Goal: Use online tool/utility: Utilize a website feature to perform a specific function

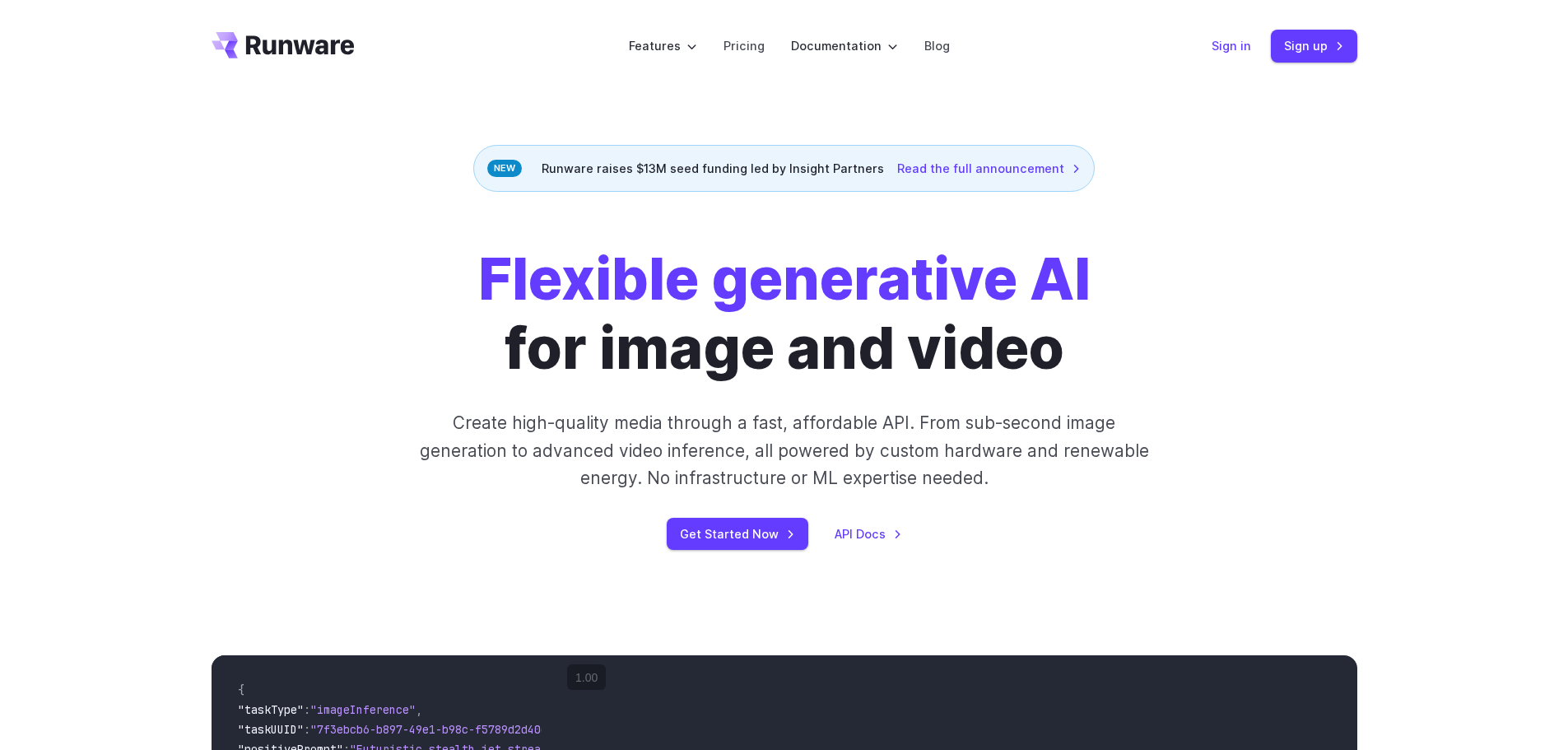
click at [1243, 47] on link "Sign in" at bounding box center [1230, 46] width 39 height 19
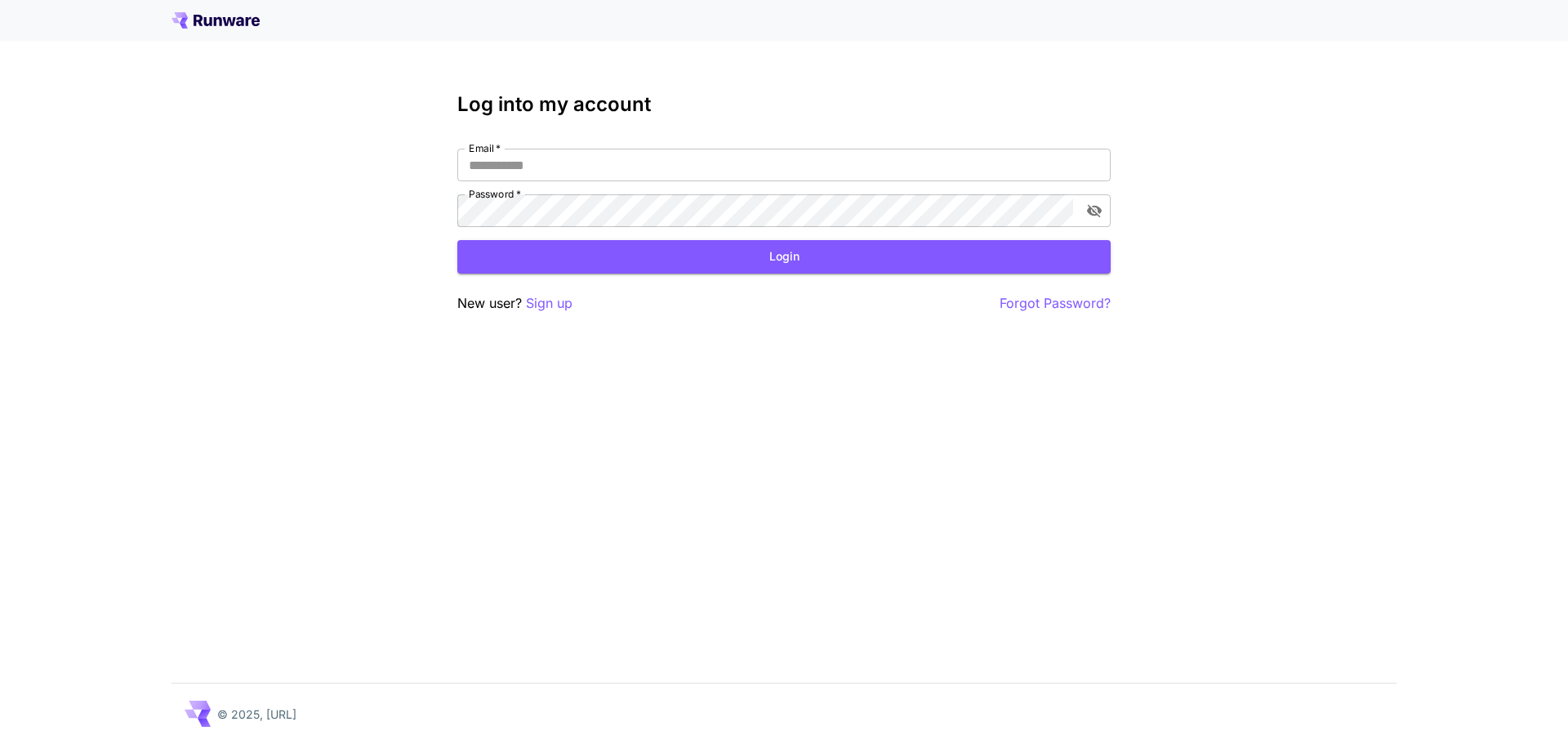
click at [277, 214] on div "Log into my account Email   * Email   * Password   * Password   * Login New use…" at bounding box center [784, 372] width 1568 height 744
click at [709, 161] on input "Email   *" at bounding box center [784, 165] width 653 height 32
click button "Login" at bounding box center [784, 256] width 653 height 33
drag, startPoint x: 705, startPoint y: 171, endPoint x: 359, endPoint y: 141, distance: 347.3
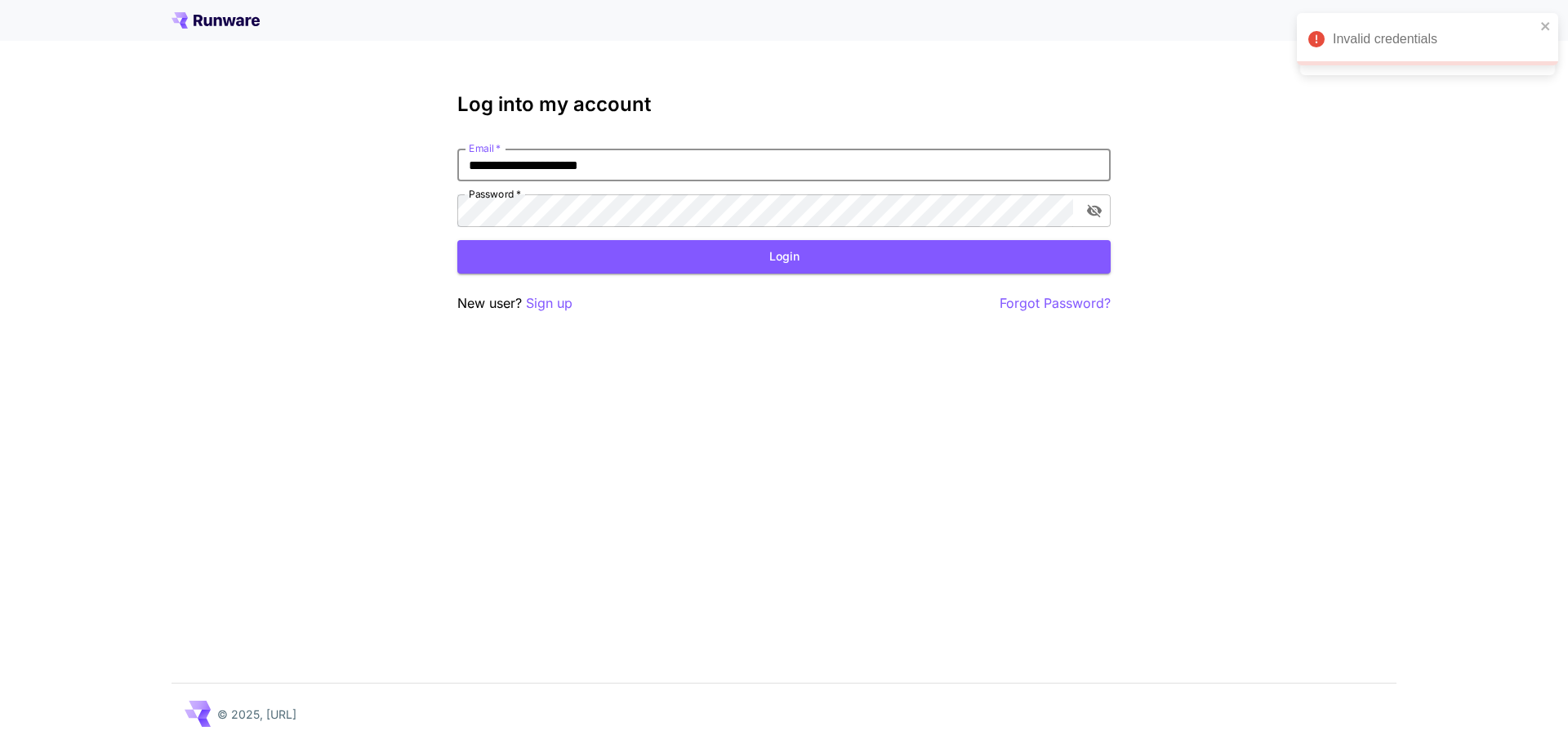
click at [377, 143] on div "**********" at bounding box center [784, 372] width 1568 height 744
type input "**********"
click button "Login" at bounding box center [784, 256] width 653 height 33
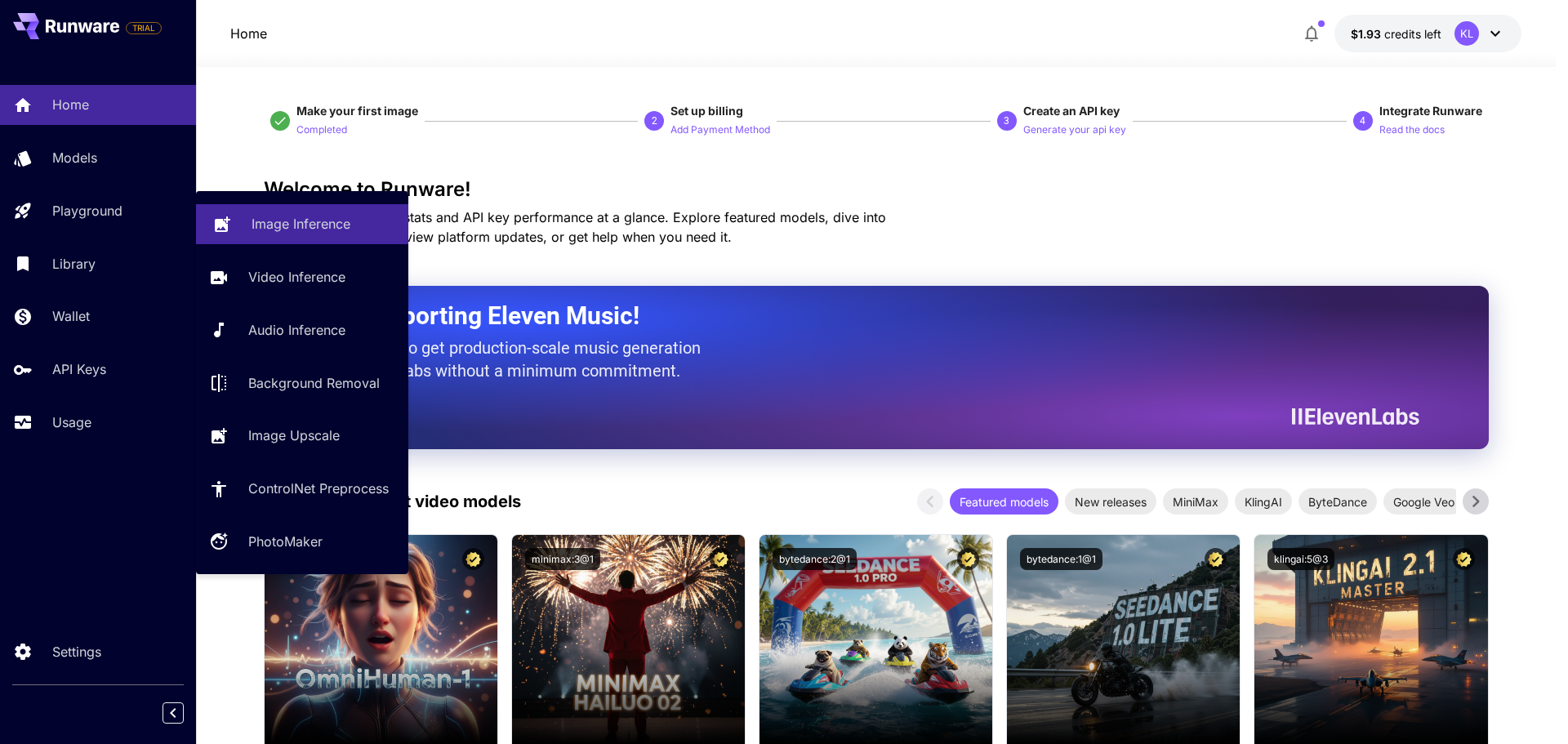
click at [310, 219] on p "Image Inference" at bounding box center [301, 223] width 99 height 20
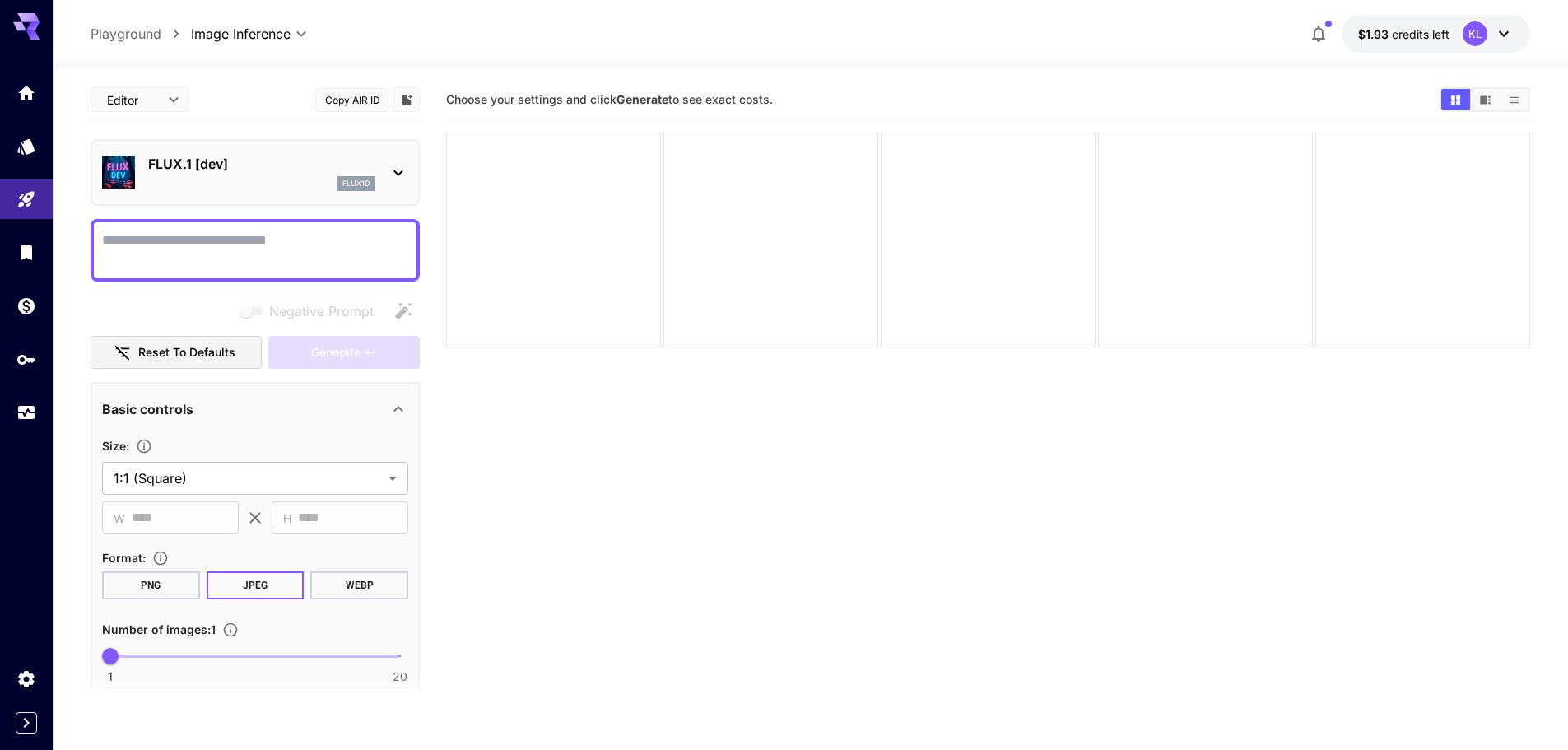
click at [353, 250] on textarea "Negative Prompt" at bounding box center [255, 250] width 306 height 39
click at [406, 167] on icon at bounding box center [398, 172] width 20 height 20
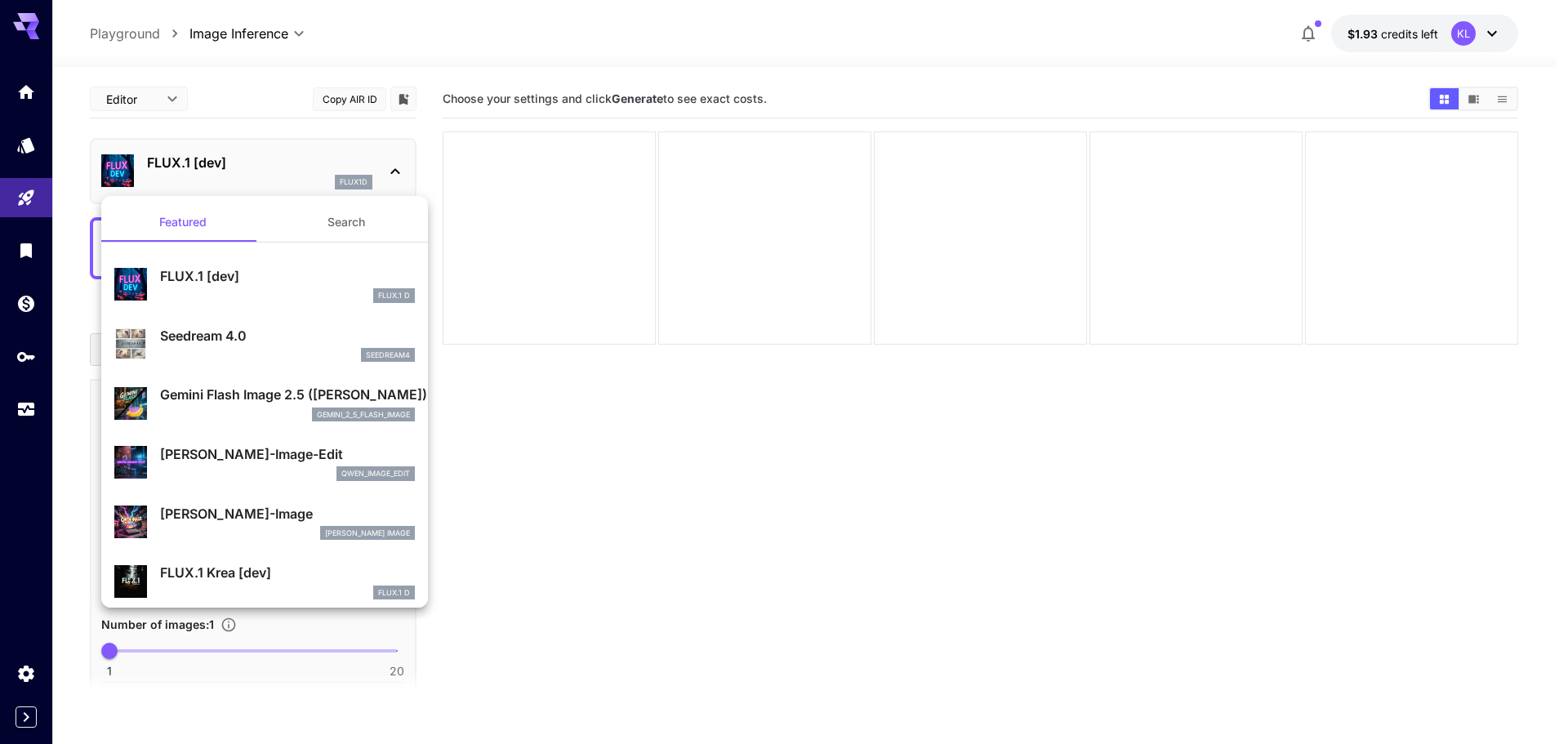
click at [402, 166] on div at bounding box center [784, 372] width 1568 height 744
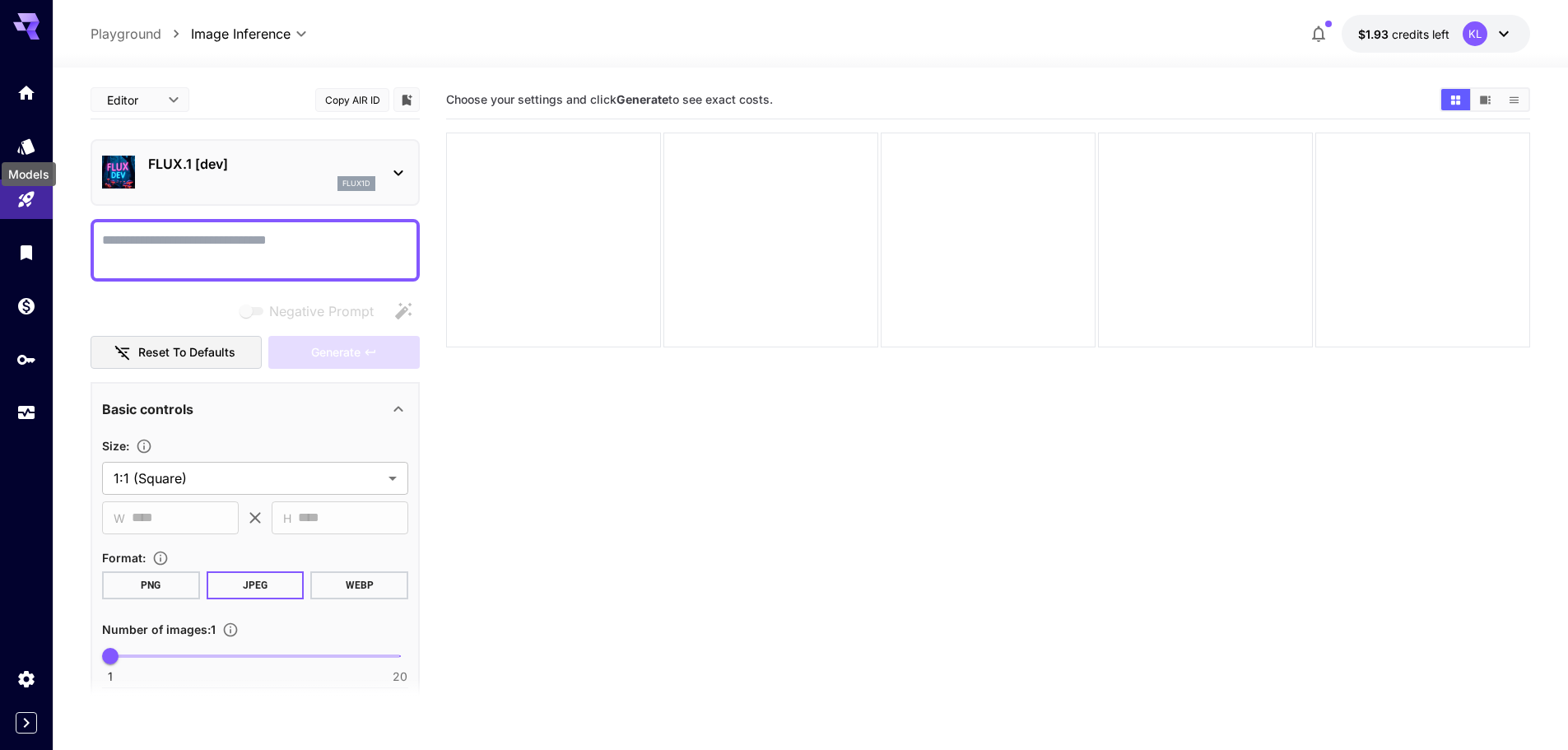
click at [27, 158] on div "Models" at bounding box center [29, 168] width 57 height 37
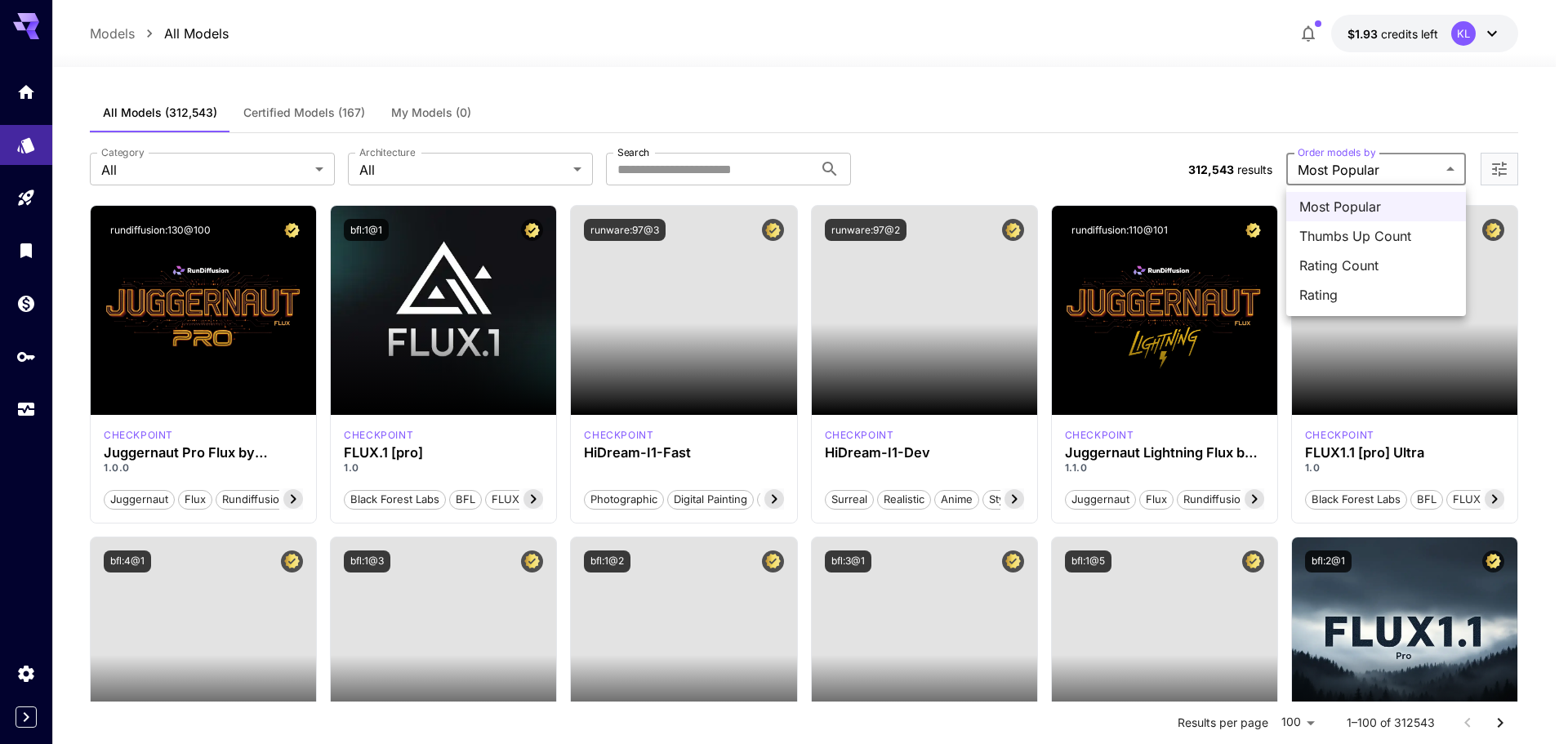
click at [1007, 109] on div at bounding box center [784, 372] width 1568 height 744
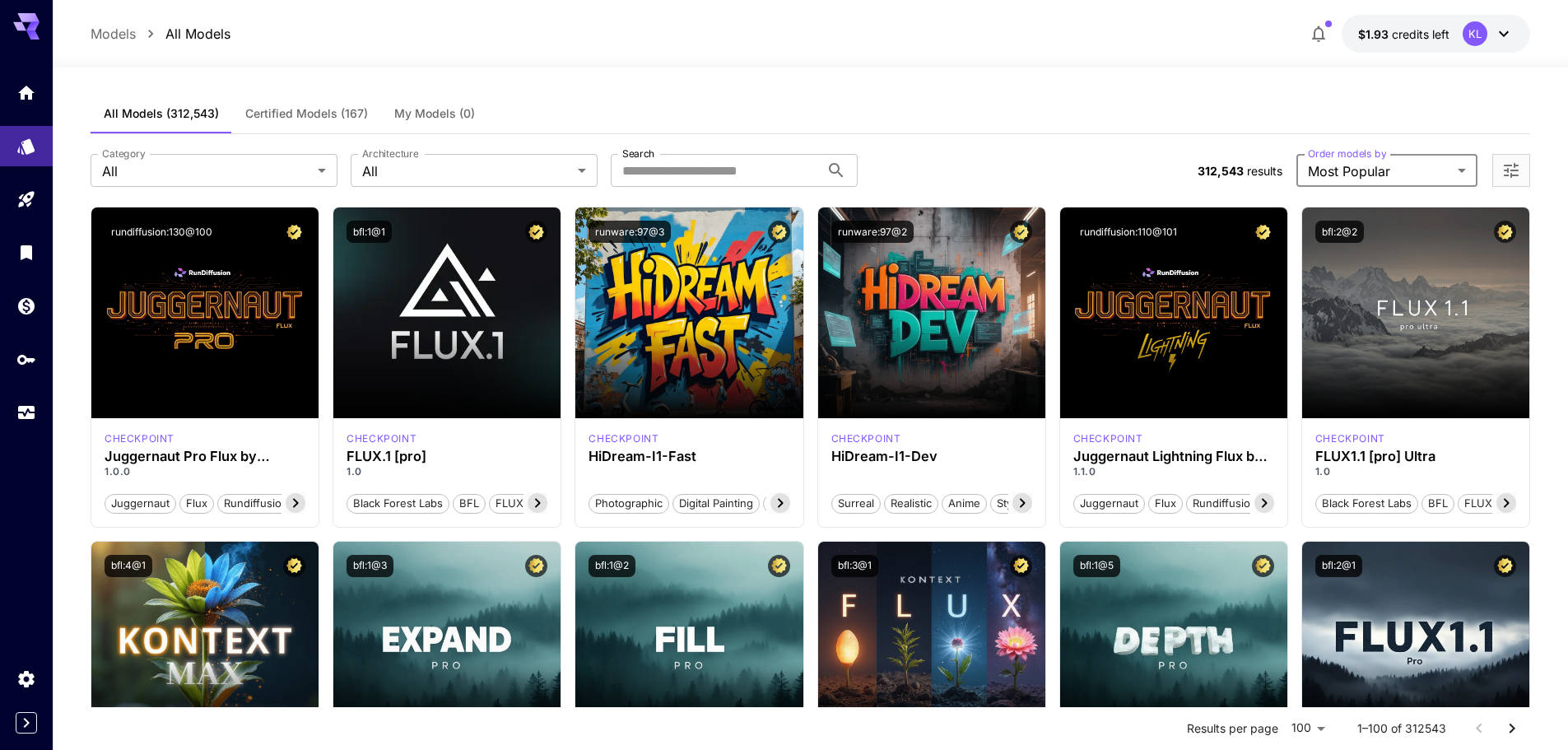
click at [292, 101] on button "Certified Models (167)" at bounding box center [307, 113] width 149 height 39
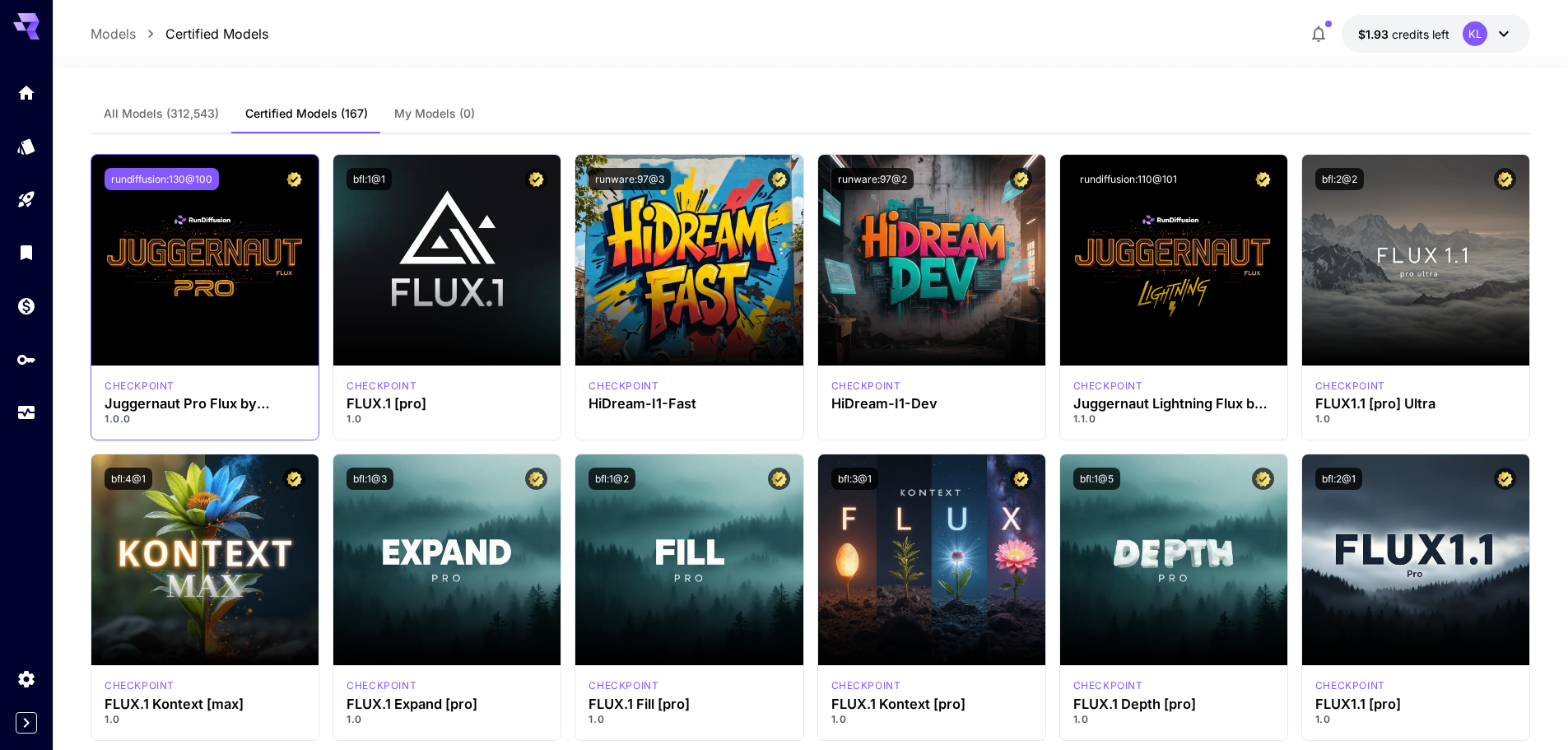
click at [196, 180] on button "rundiffusion:130@100" at bounding box center [162, 178] width 115 height 22
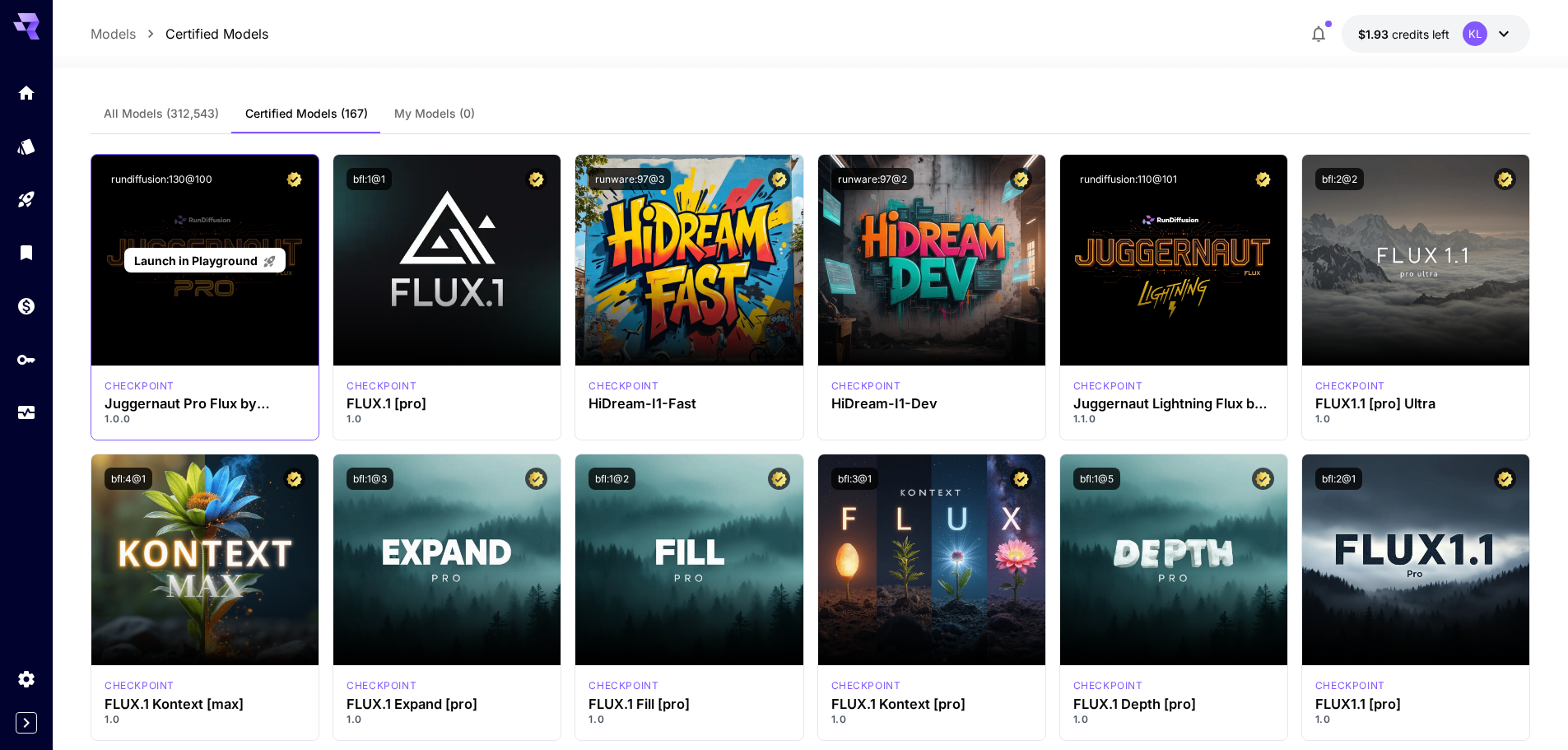
click at [218, 245] on div "Launch in Playground" at bounding box center [204, 260] width 227 height 210
click at [221, 267] on span "Launch in Playground" at bounding box center [195, 260] width 123 height 14
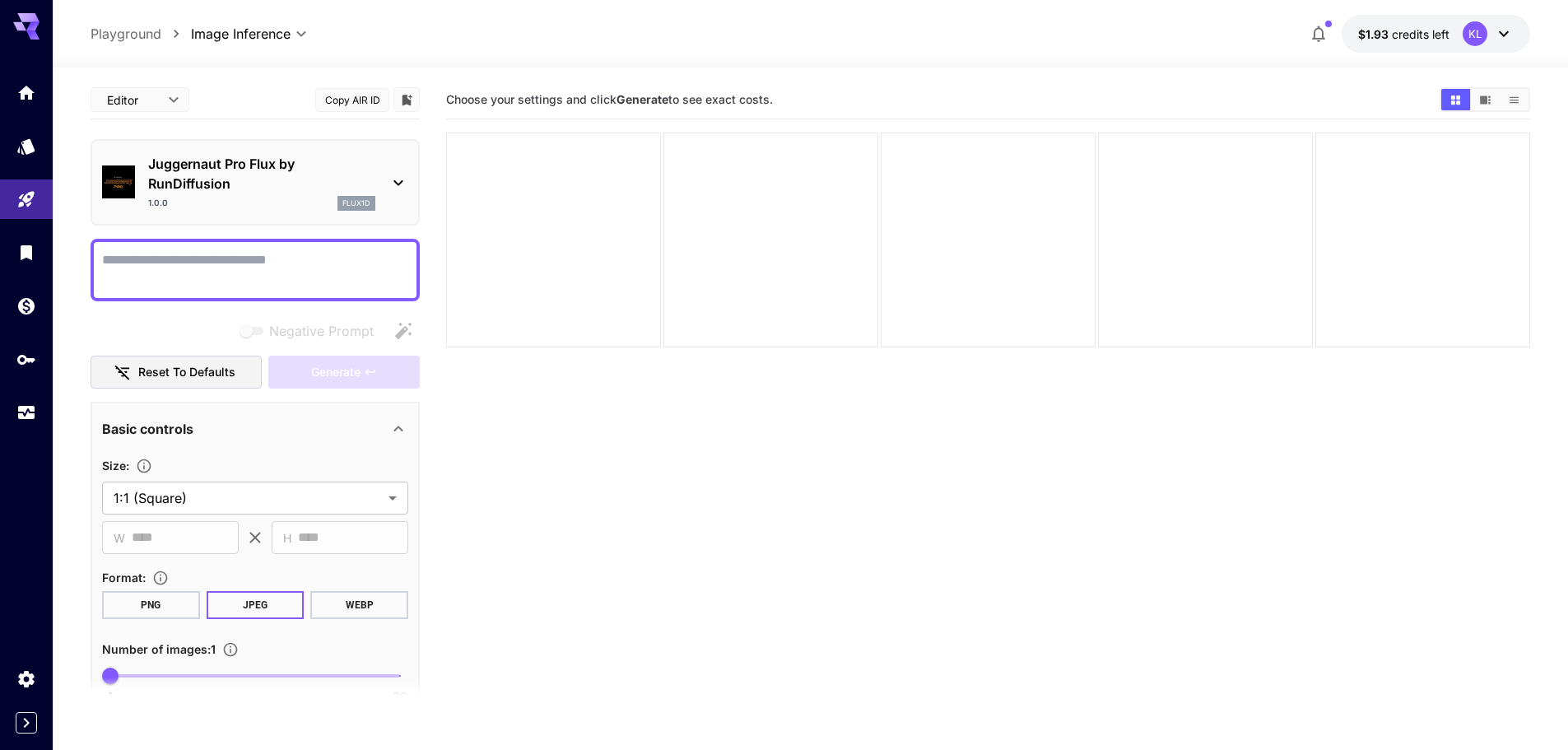
click at [352, 612] on button "WEBP" at bounding box center [359, 605] width 98 height 28
drag, startPoint x: 268, startPoint y: 267, endPoint x: 344, endPoint y: 210, distance: 95.0
click at [268, 266] on textarea "Negative Prompt" at bounding box center [255, 269] width 306 height 39
click at [404, 174] on icon at bounding box center [398, 183] width 20 height 20
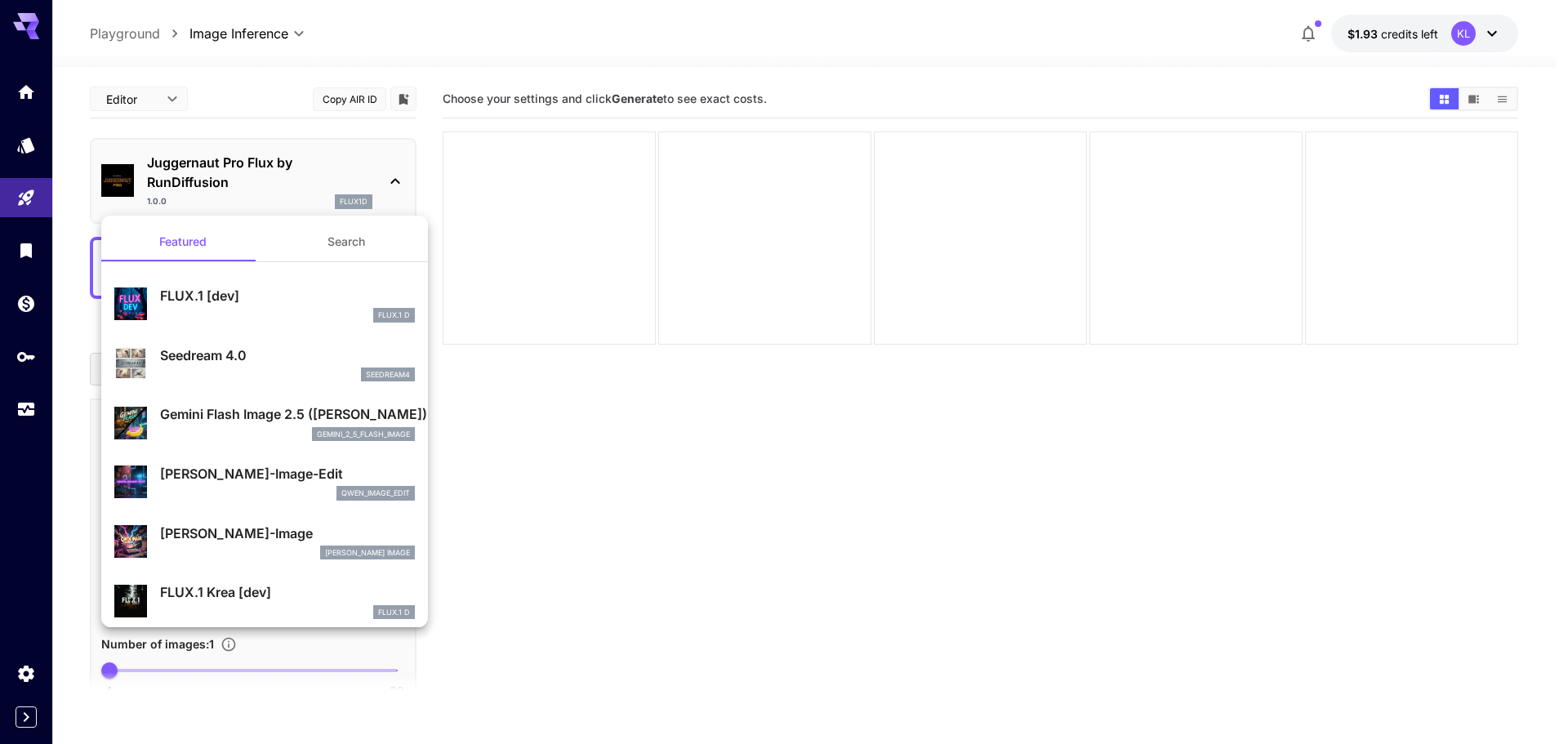
click at [403, 171] on div at bounding box center [784, 372] width 1568 height 744
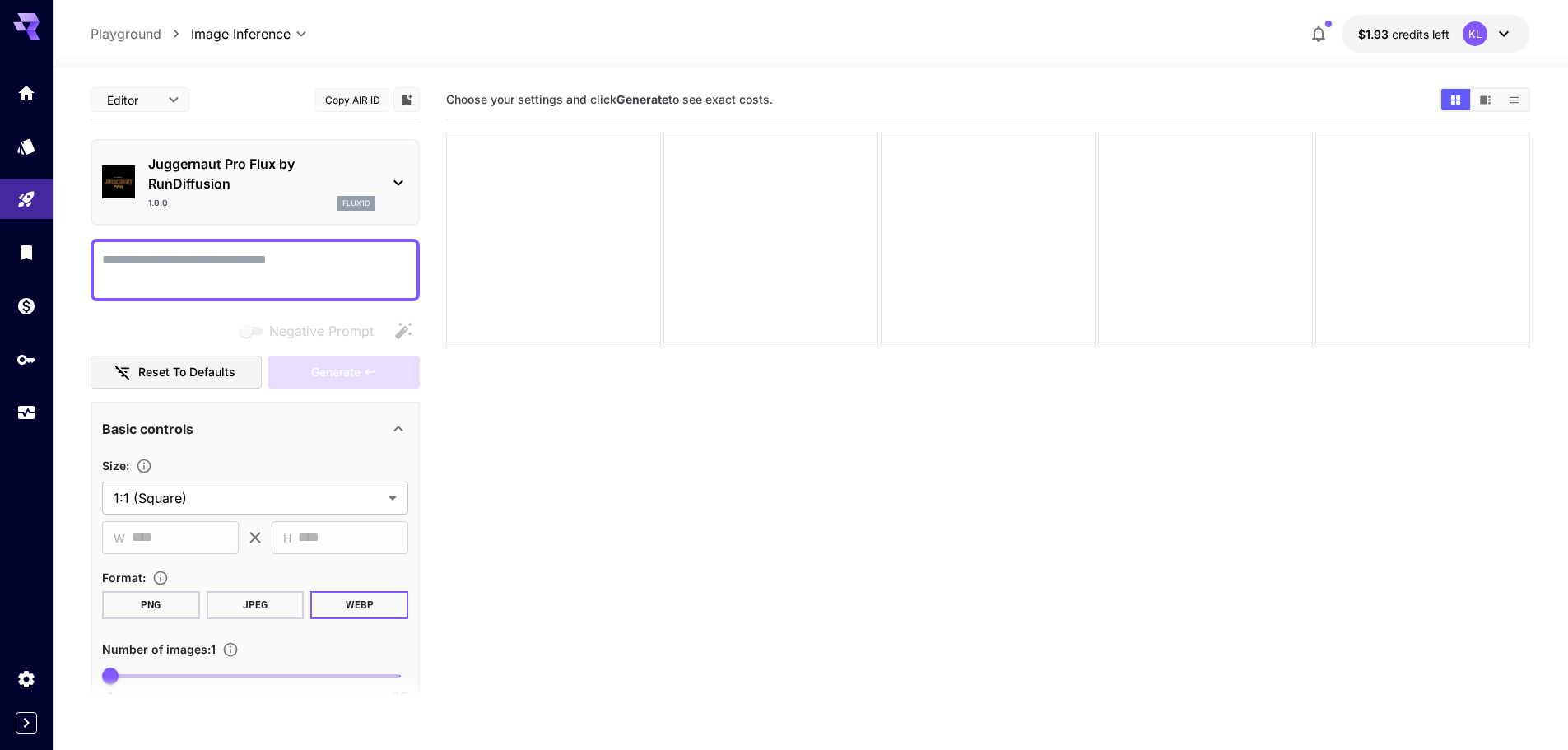
click at [309, 273] on textarea "Negative Prompt" at bounding box center [255, 269] width 306 height 39
click at [307, 367] on button "Generate" at bounding box center [343, 372] width 151 height 33
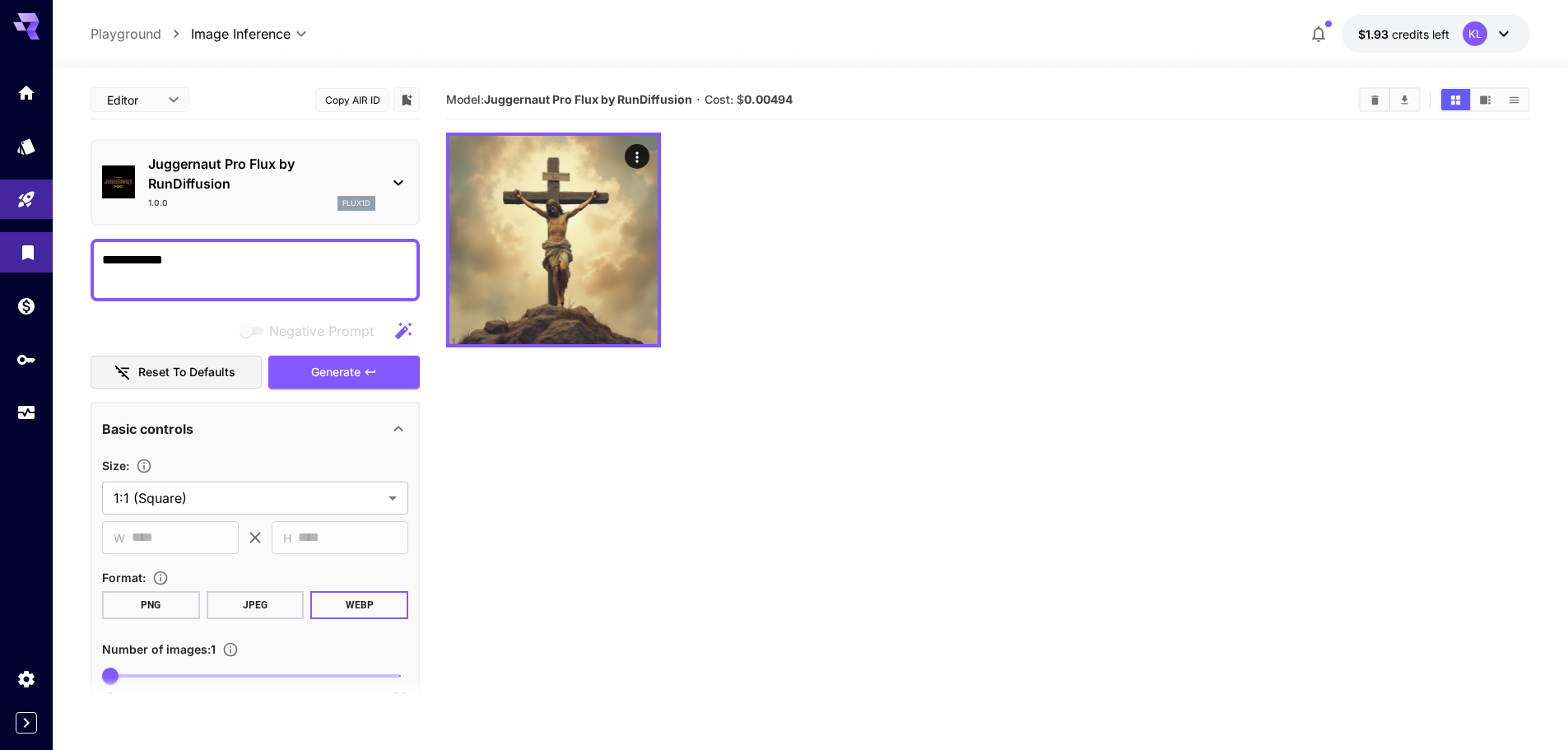
drag, startPoint x: 265, startPoint y: 263, endPoint x: 30, endPoint y: 263, distance: 235.0
click at [62, 263] on section "**********" at bounding box center [810, 474] width 1515 height 812
click at [408, 173] on icon at bounding box center [398, 183] width 20 height 20
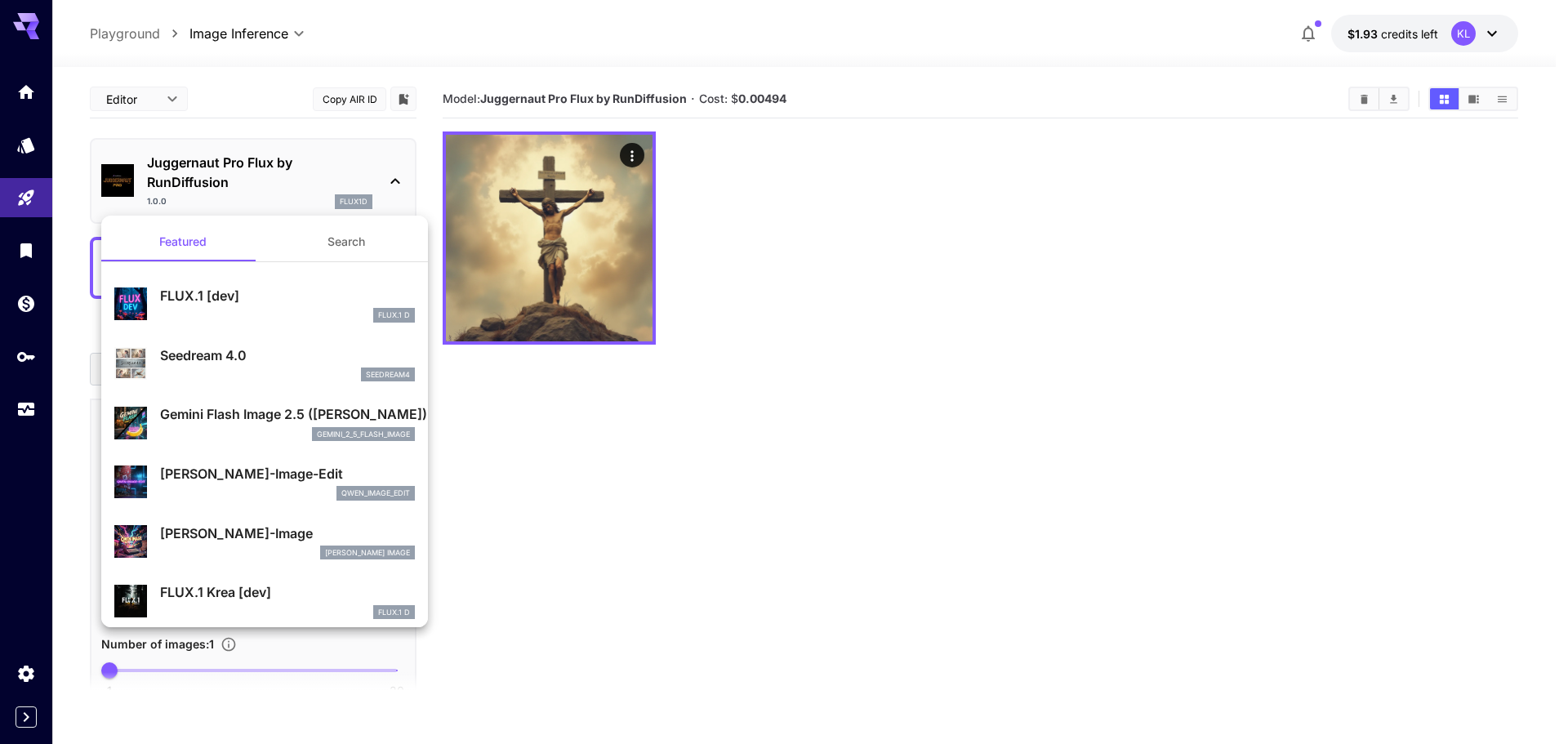
click at [1170, 271] on div at bounding box center [784, 372] width 1568 height 744
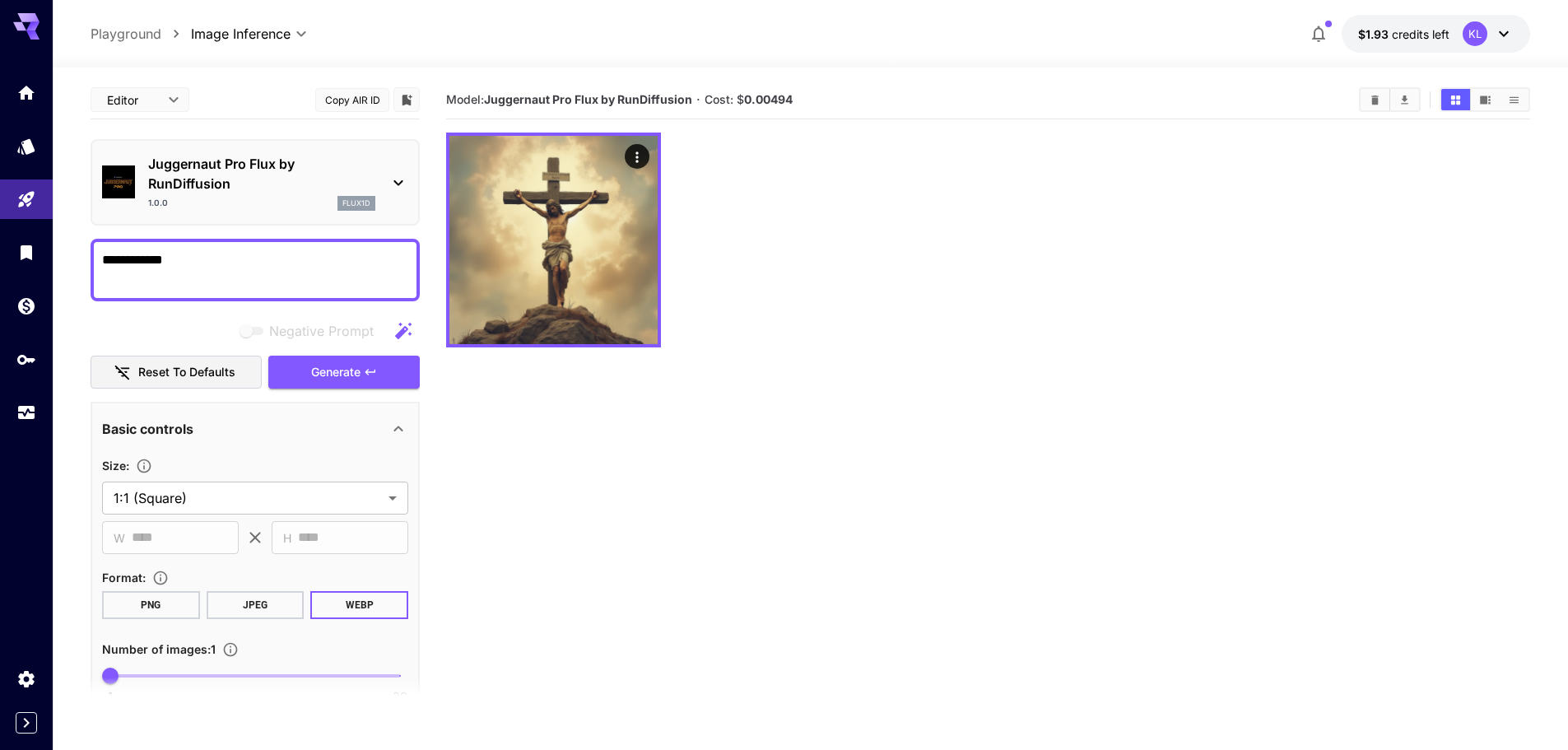
click at [191, 254] on textarea "**********" at bounding box center [255, 269] width 306 height 39
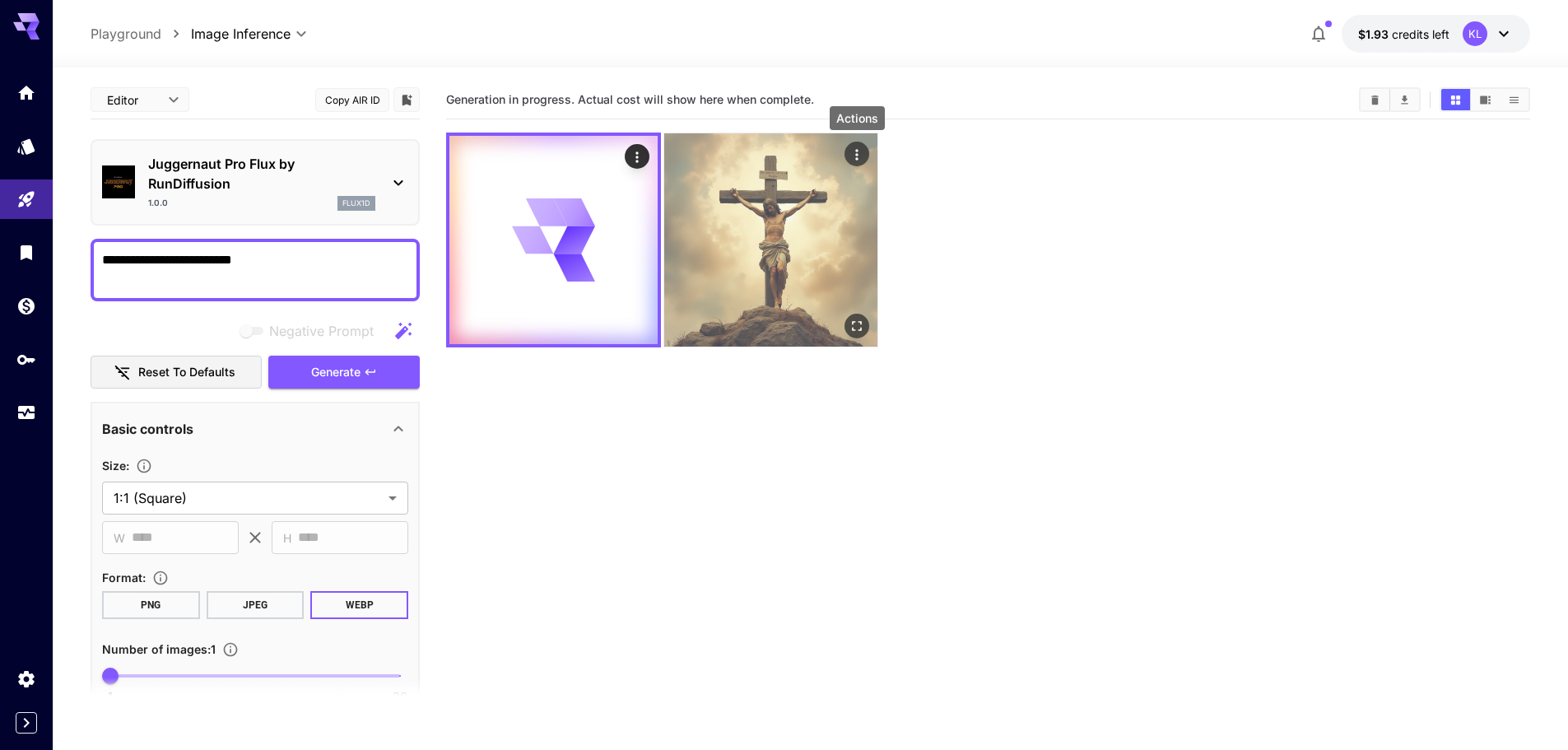
type textarea "**********"
click at [856, 151] on icon "Actions" at bounding box center [856, 154] width 3 height 11
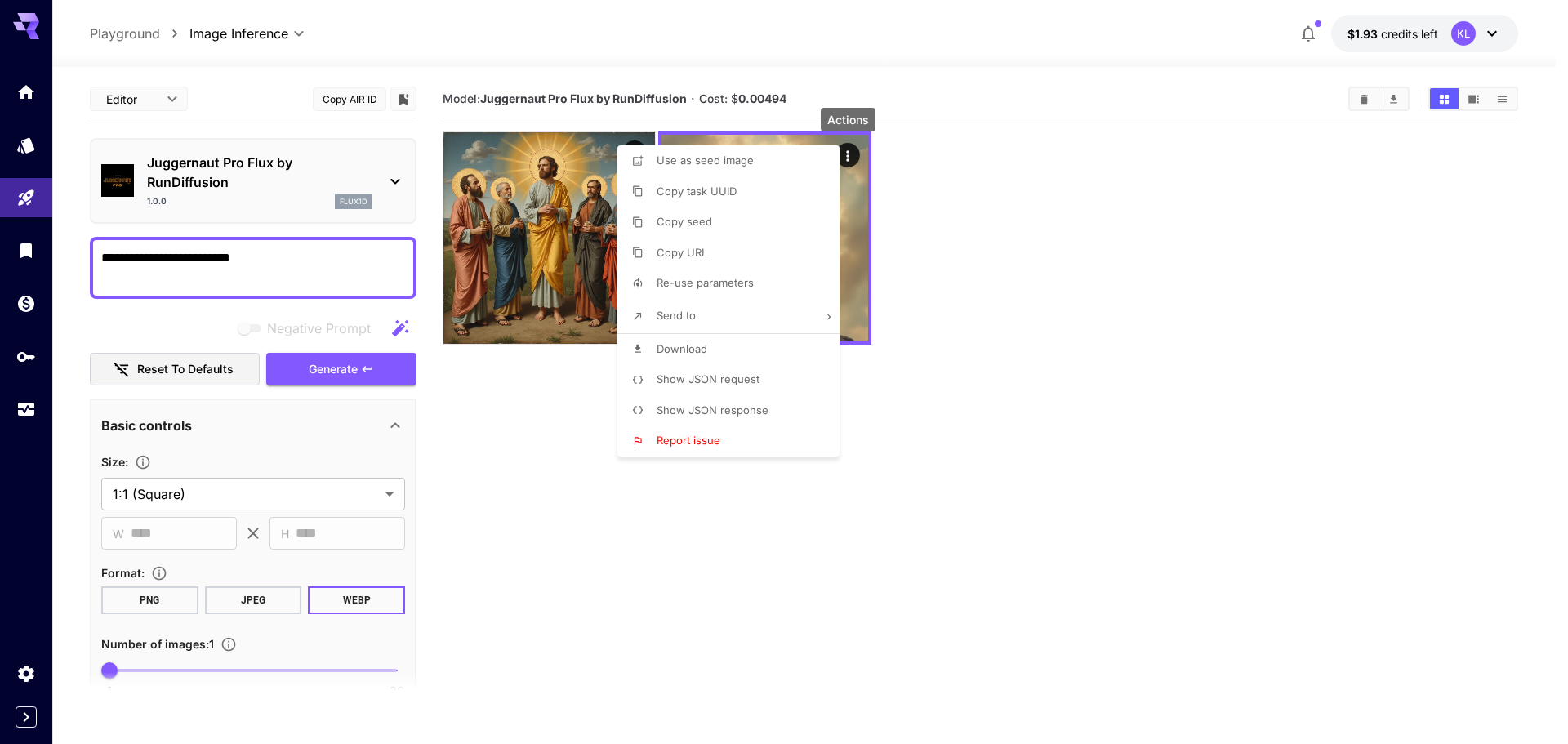
click at [1175, 223] on div at bounding box center [784, 372] width 1568 height 744
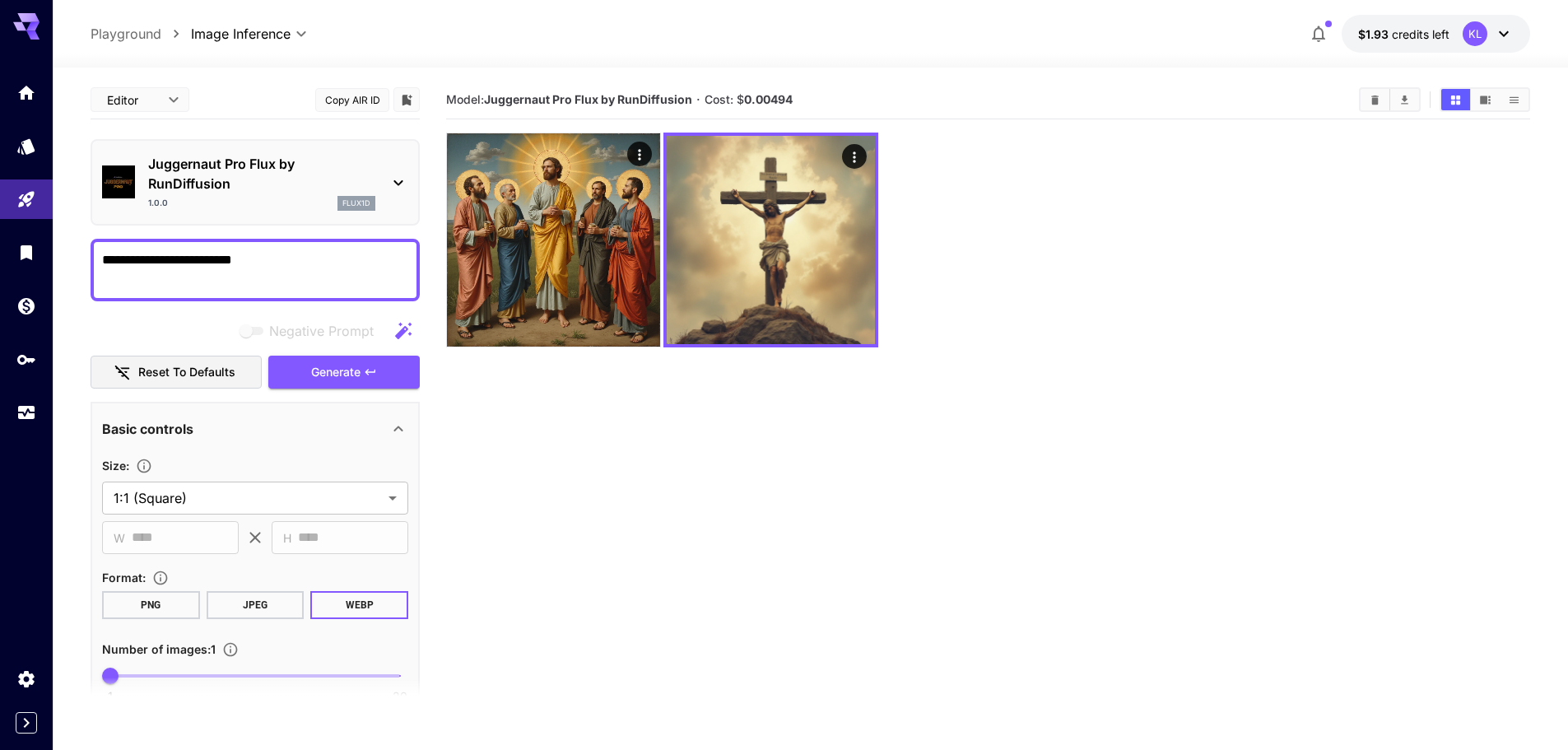
click at [392, 173] on icon at bounding box center [398, 183] width 20 height 20
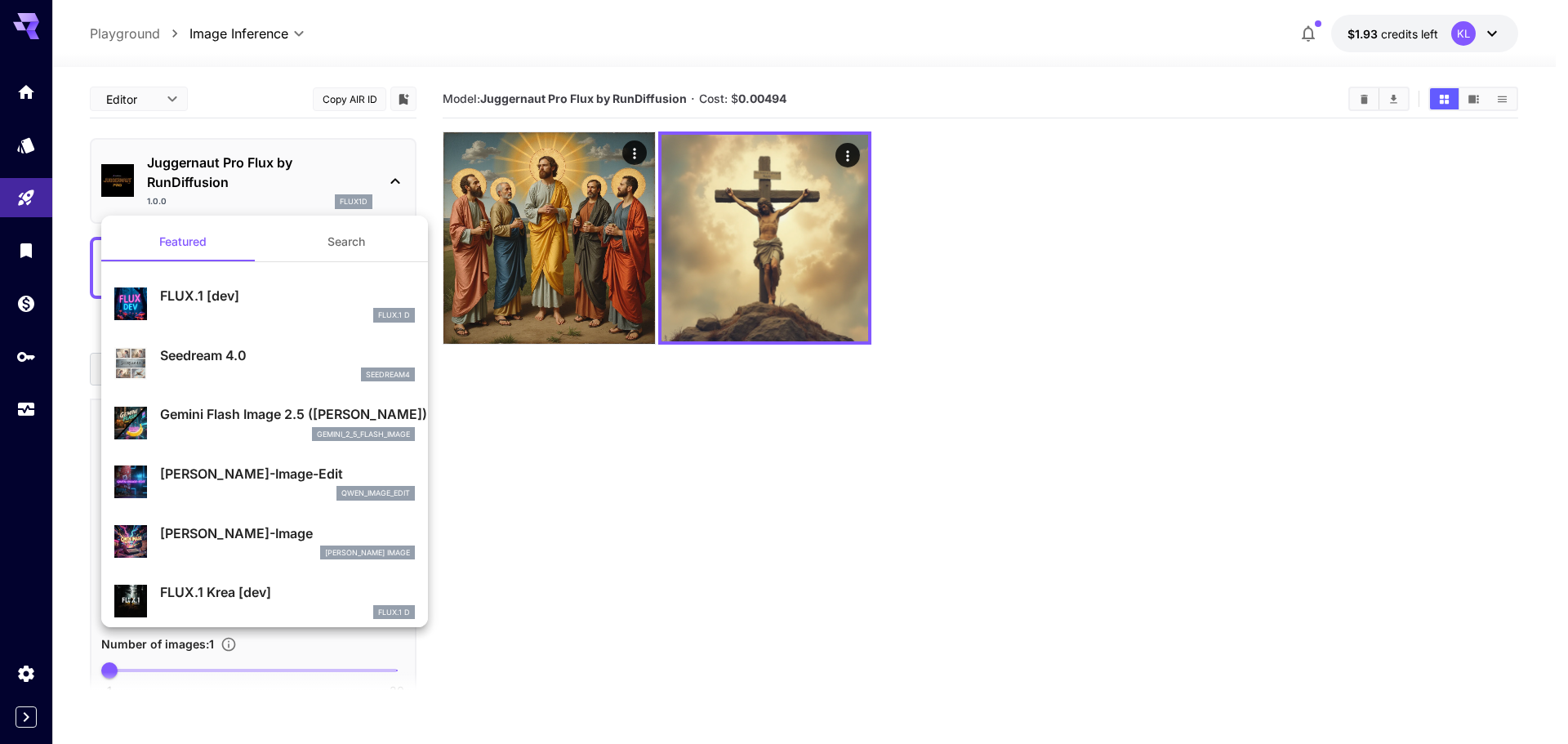
click at [258, 296] on p "FLUX.1 [dev]" at bounding box center [288, 295] width 254 height 20
type input "**"
type input "***"
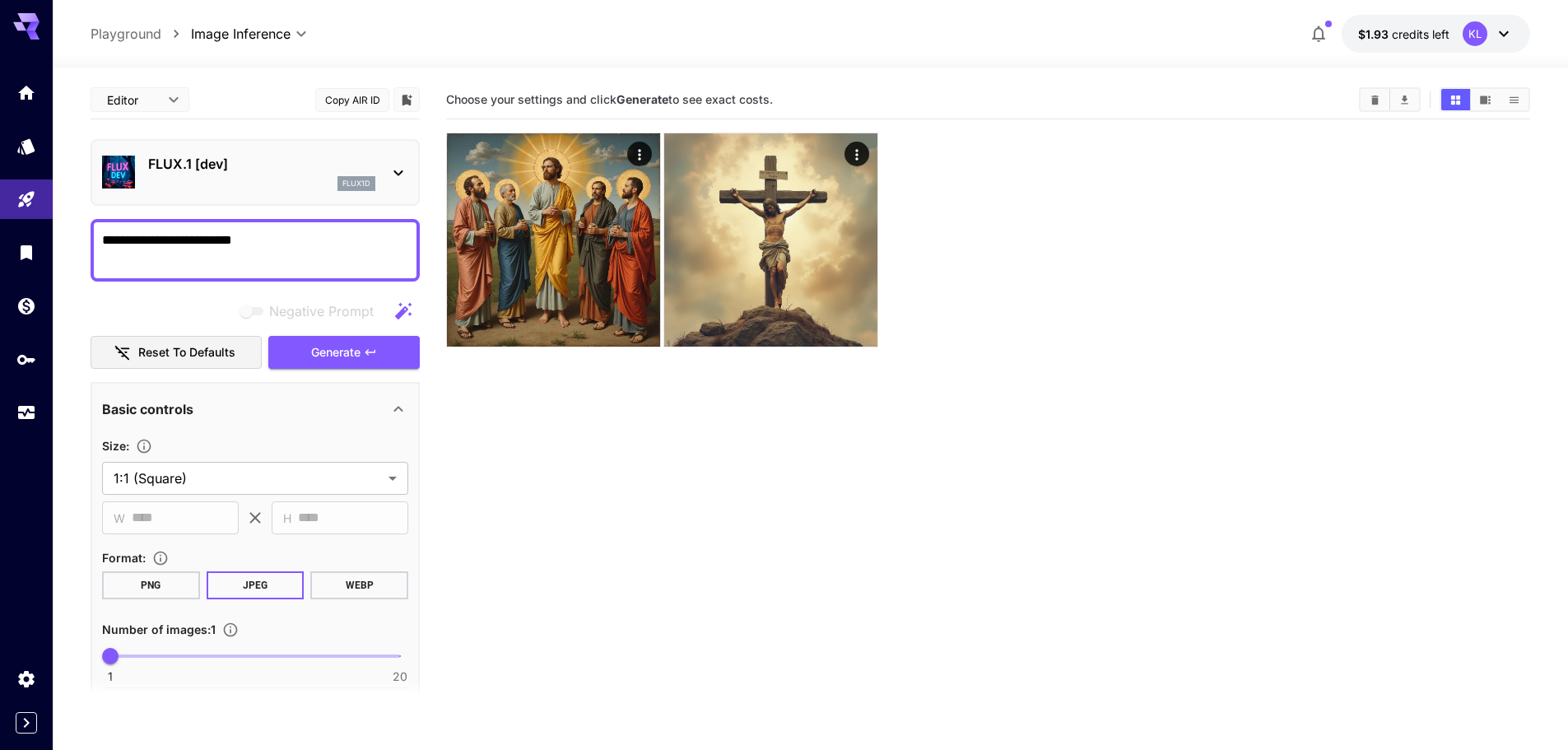
click at [519, 453] on section "Choose your settings and click Generate to see exact costs." at bounding box center [987, 455] width 1084 height 750
click at [354, 580] on button "WEBP" at bounding box center [359, 585] width 98 height 28
click at [292, 256] on textarea "**********" at bounding box center [255, 250] width 306 height 39
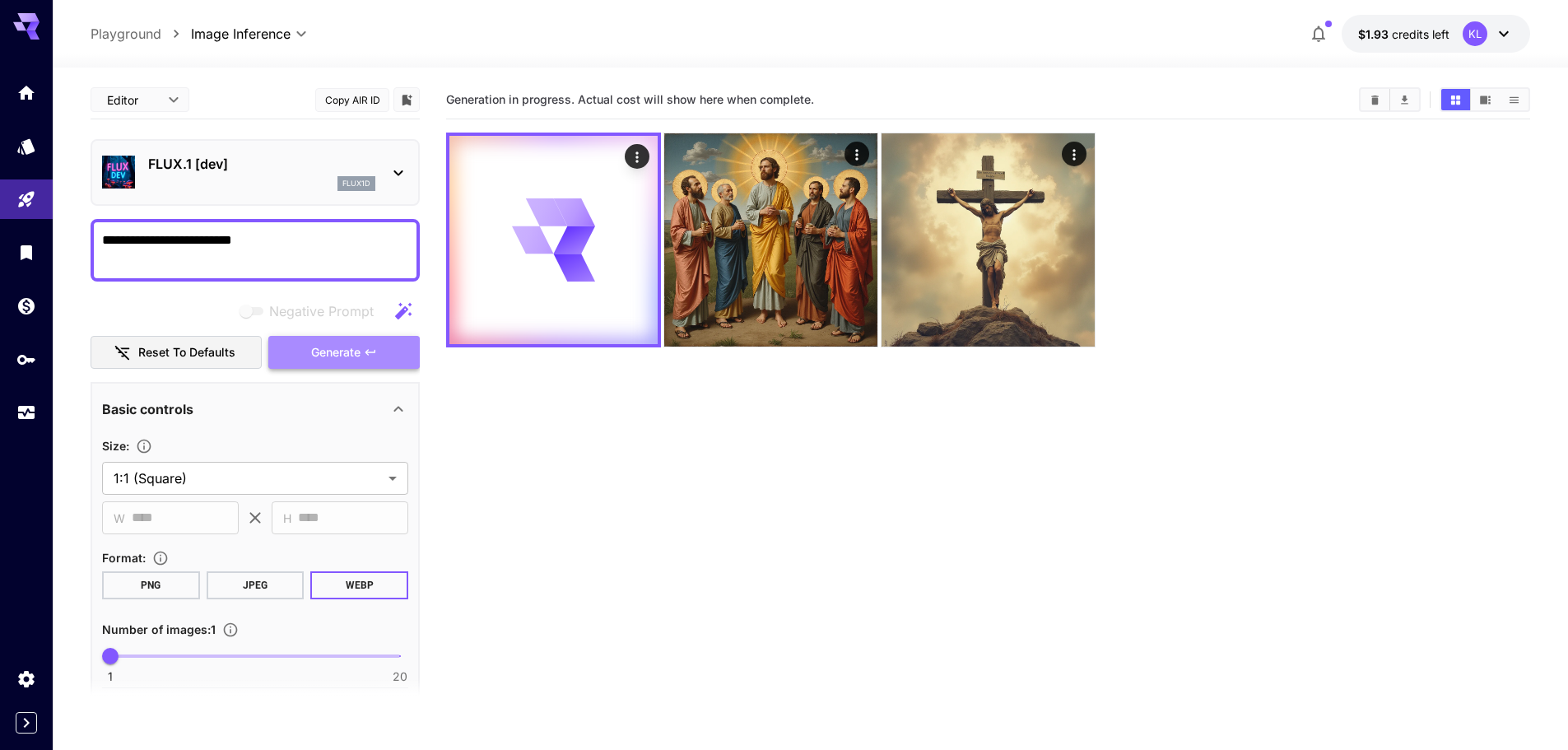
click at [358, 356] on span "Generate" at bounding box center [336, 353] width 50 height 21
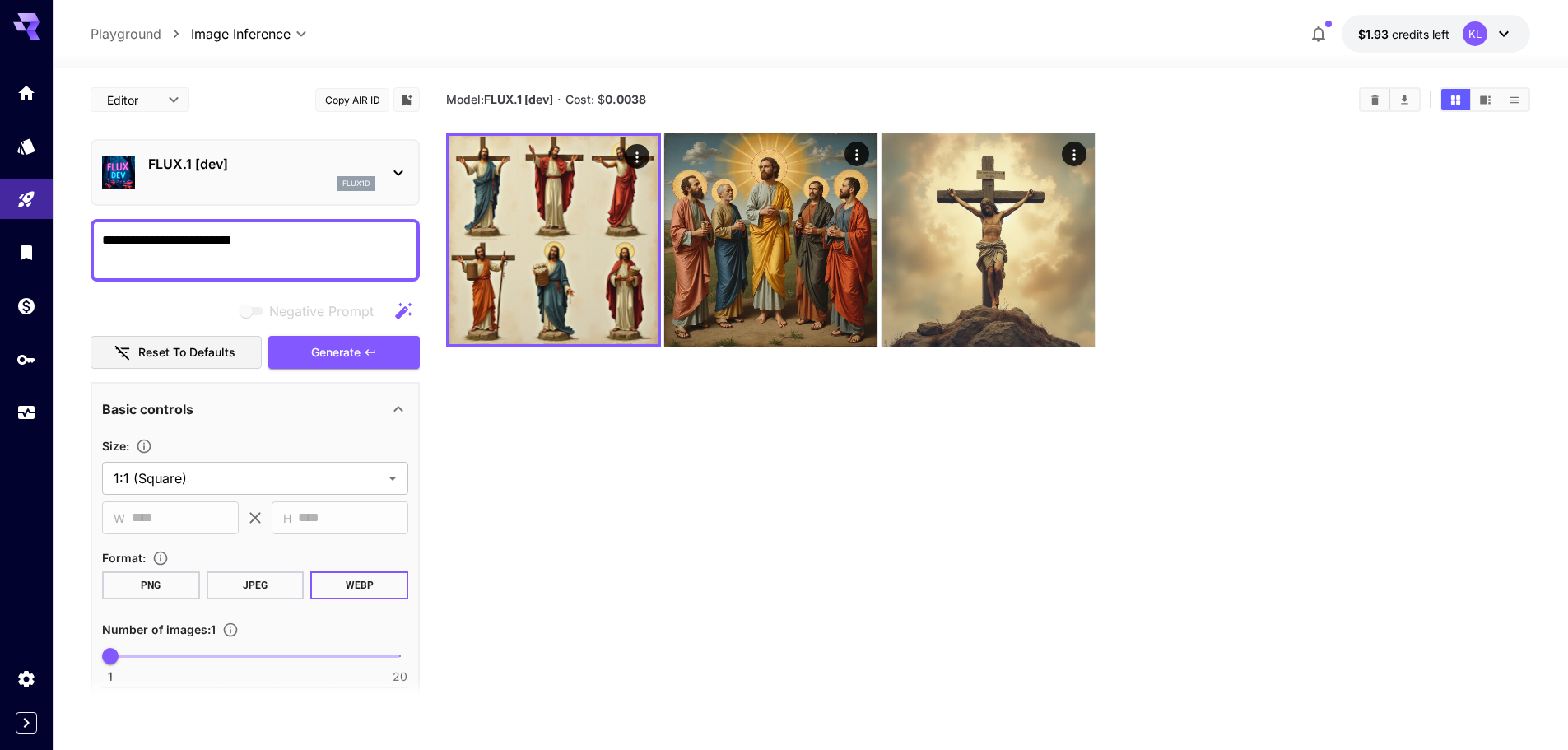
click at [326, 246] on textarea "**********" at bounding box center [255, 250] width 306 height 39
click at [408, 167] on icon at bounding box center [398, 172] width 20 height 20
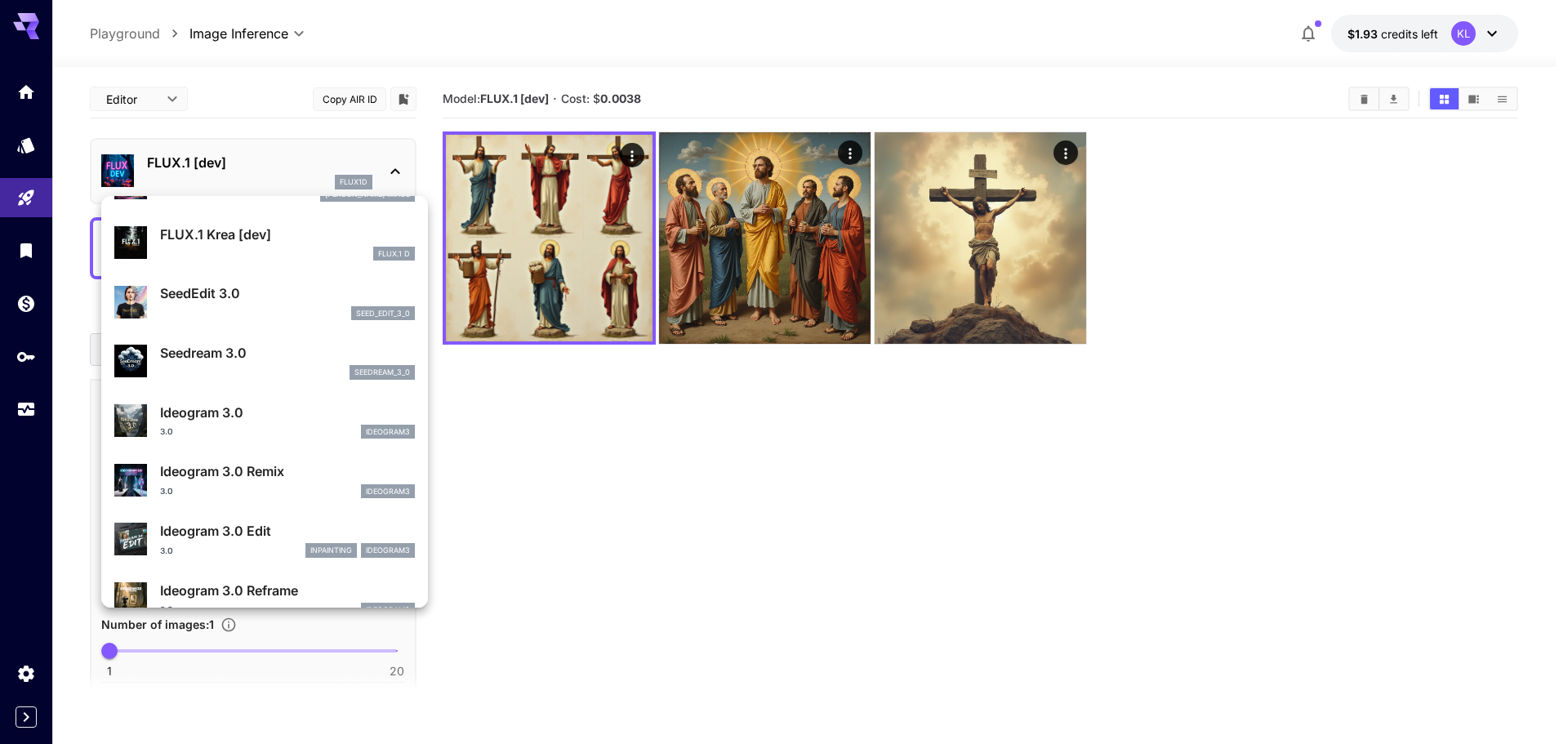
scroll to position [1, 0]
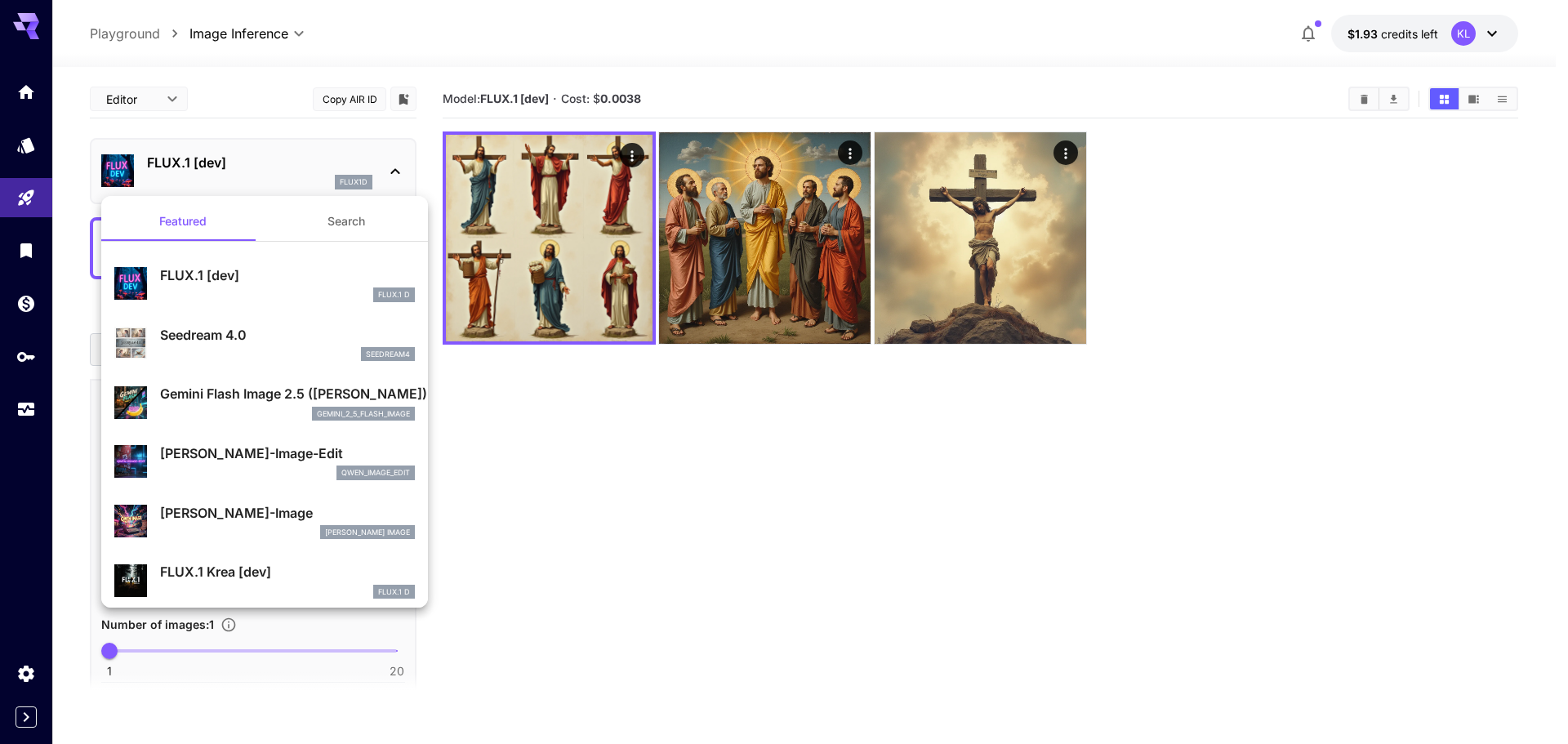
click at [395, 168] on div at bounding box center [784, 372] width 1568 height 744
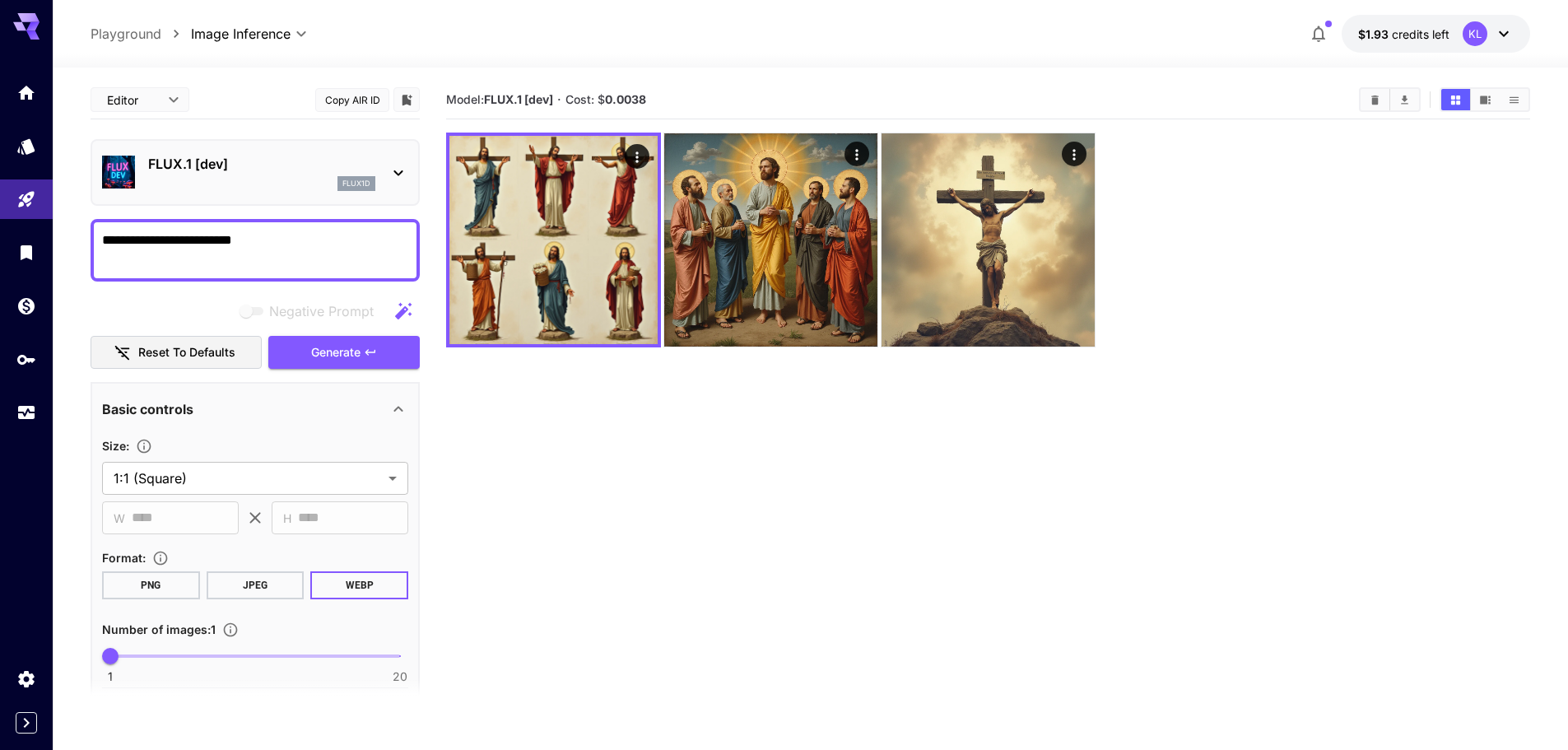
drag, startPoint x: 322, startPoint y: 244, endPoint x: -8, endPoint y: 238, distance: 330.1
click at [0, 238] on html "**********" at bounding box center [784, 440] width 1568 height 880
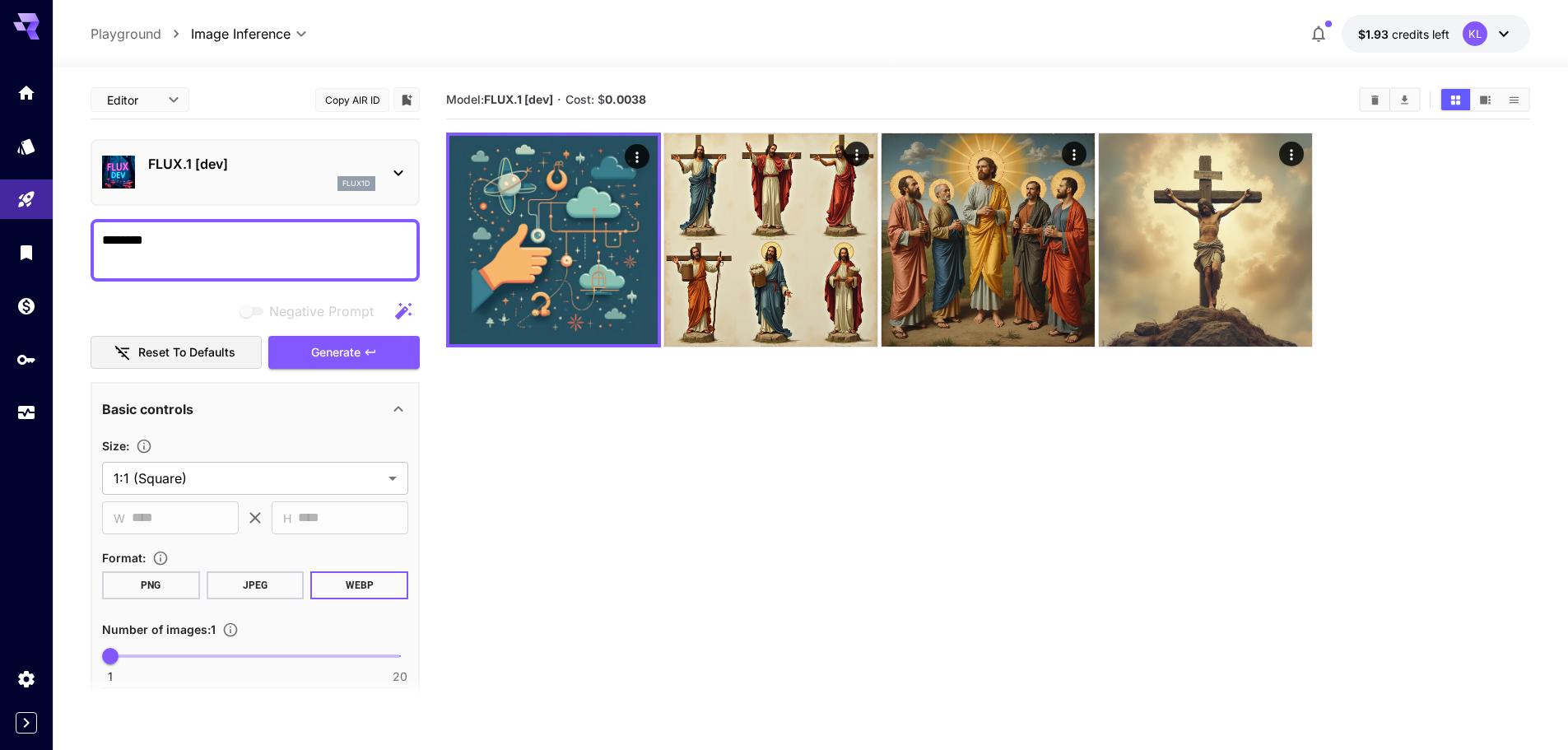
type textarea "********"
click at [264, 174] on div "FLUX.1 [dev] flux1d" at bounding box center [261, 172] width 227 height 37
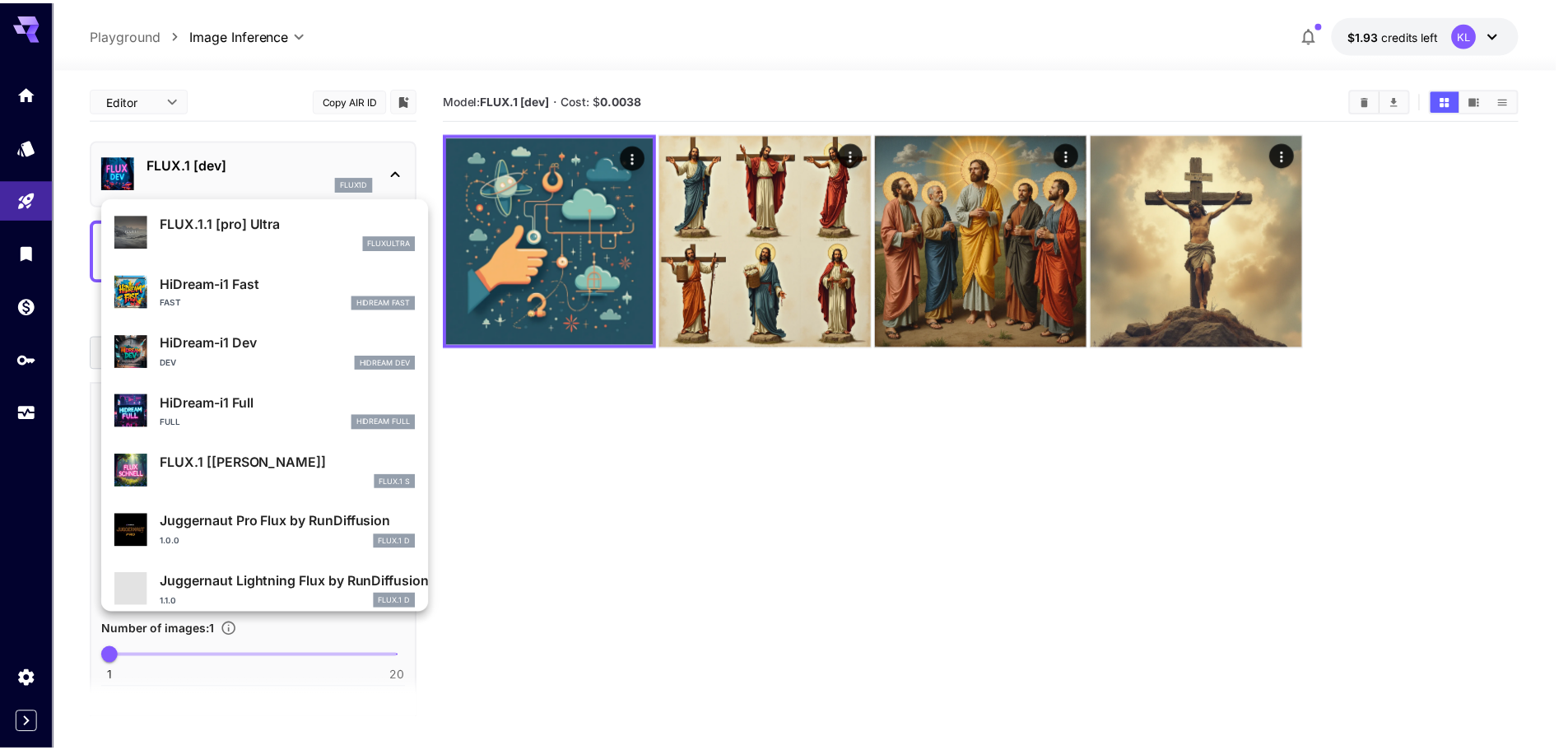
scroll to position [1332, 0]
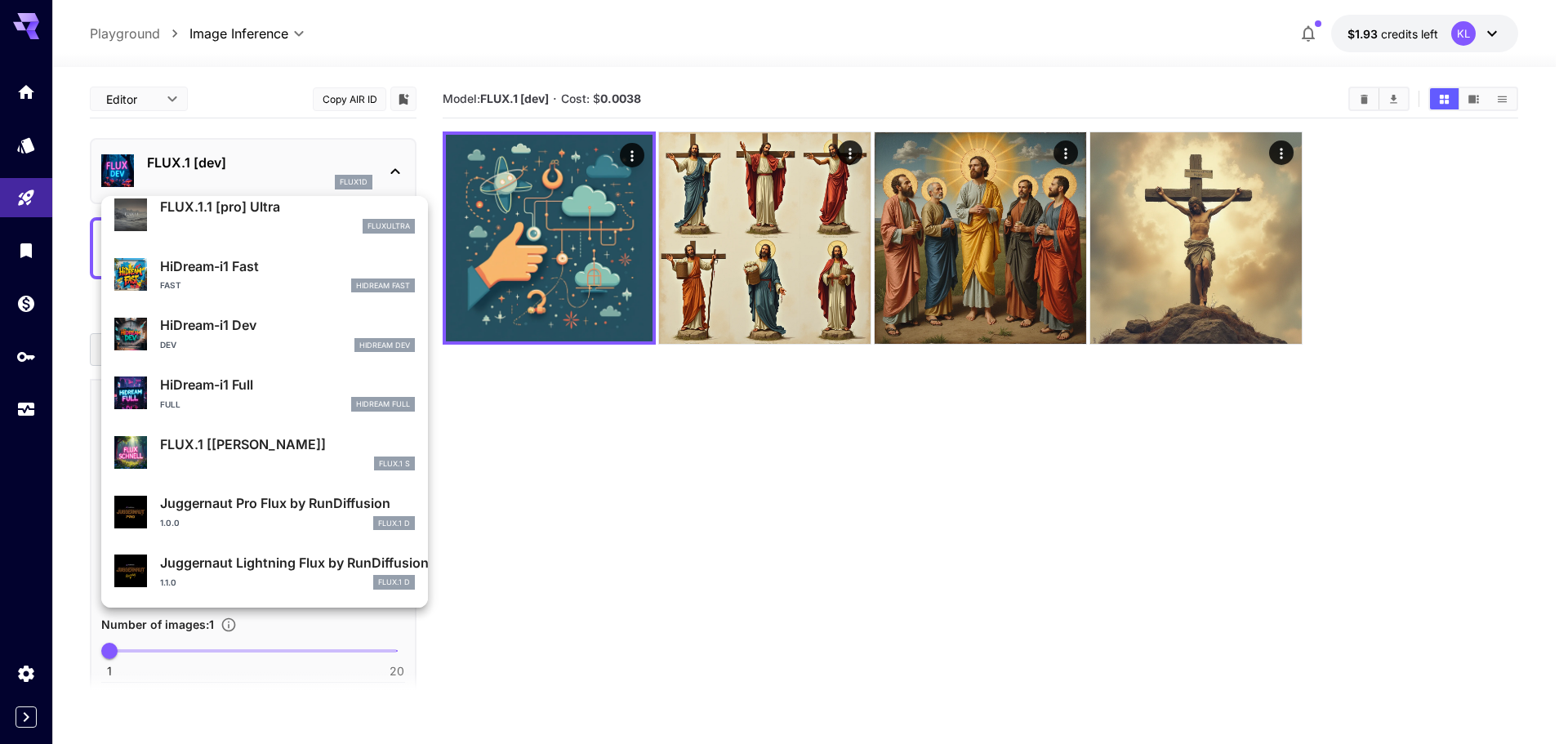
click at [263, 518] on div "1.0.0 FLUX.1 D" at bounding box center [288, 523] width 254 height 14
type input "**"
type input "*"
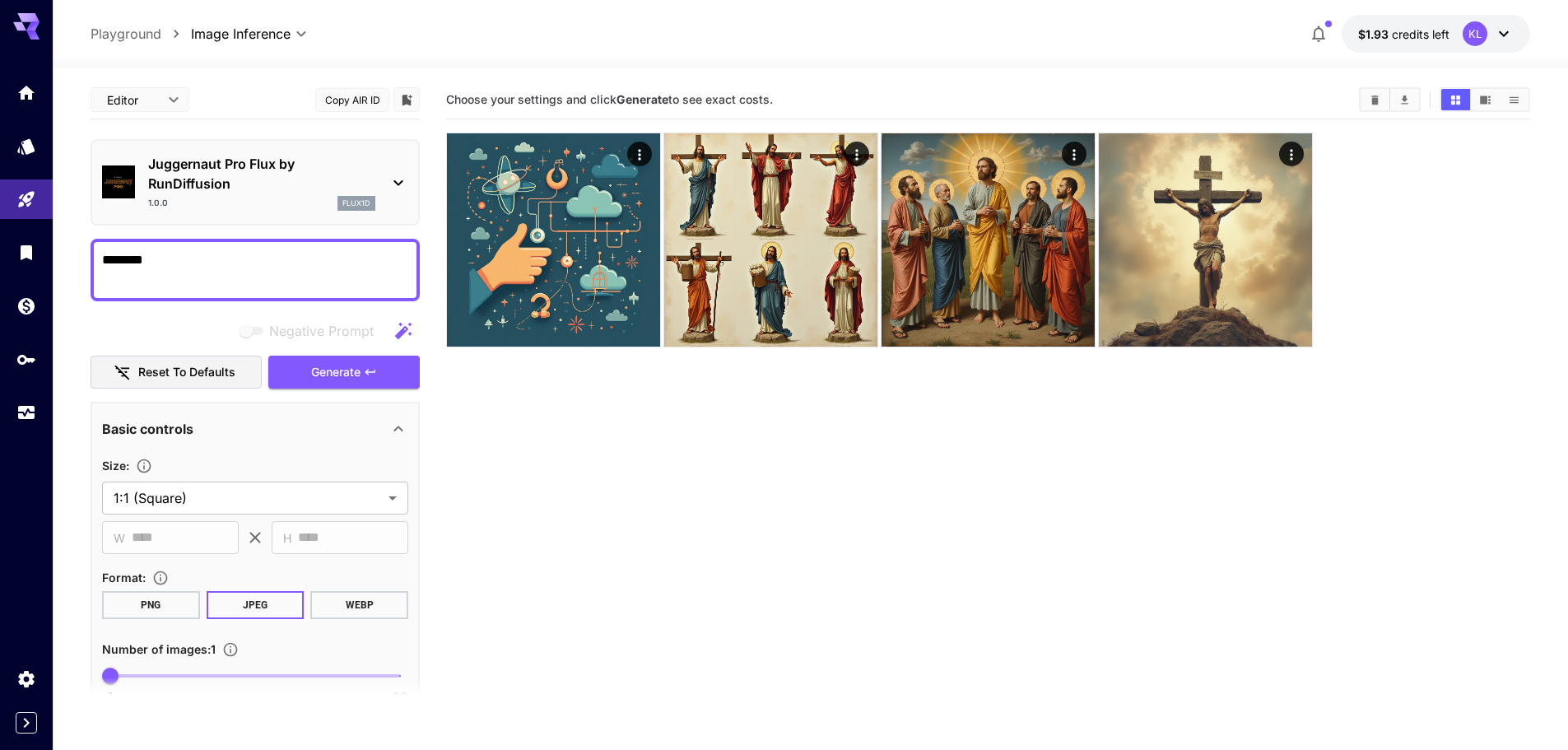
click at [238, 273] on textarea "********" at bounding box center [255, 269] width 306 height 39
click at [348, 367] on span "Generate" at bounding box center [336, 372] width 50 height 21
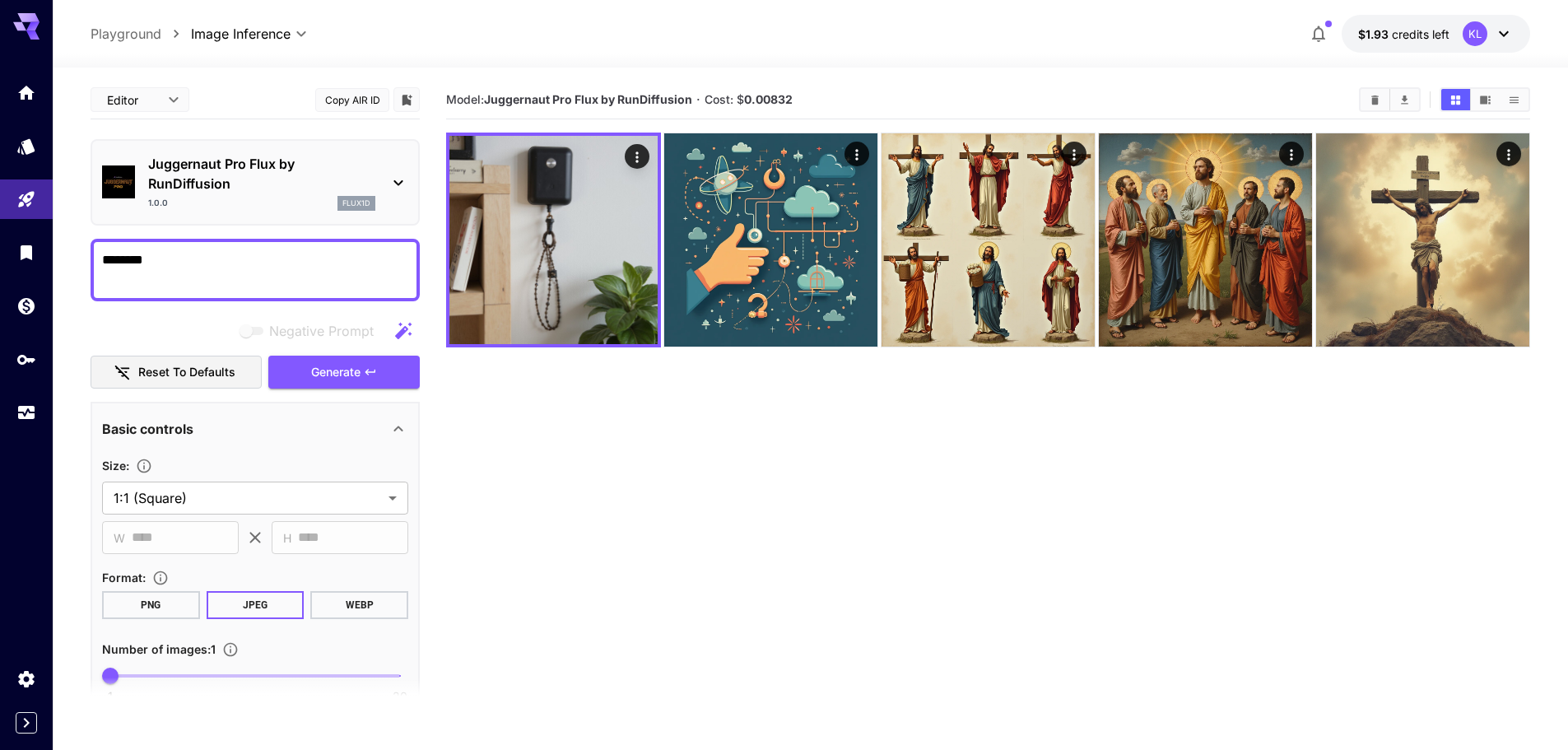
drag, startPoint x: 250, startPoint y: 262, endPoint x: 77, endPoint y: 266, distance: 173.0
click at [77, 266] on section "**********" at bounding box center [810, 474] width 1515 height 812
type textarea "**********"
click at [806, 508] on section "Model: Juggernaut Pro Flux by RunDiffusion · Cost: $ 0.00832" at bounding box center [987, 455] width 1084 height 750
click at [893, 477] on section "Model: Juggernaut Pro Flux by RunDiffusion · Cost: $ 0.00832" at bounding box center [987, 455] width 1084 height 750
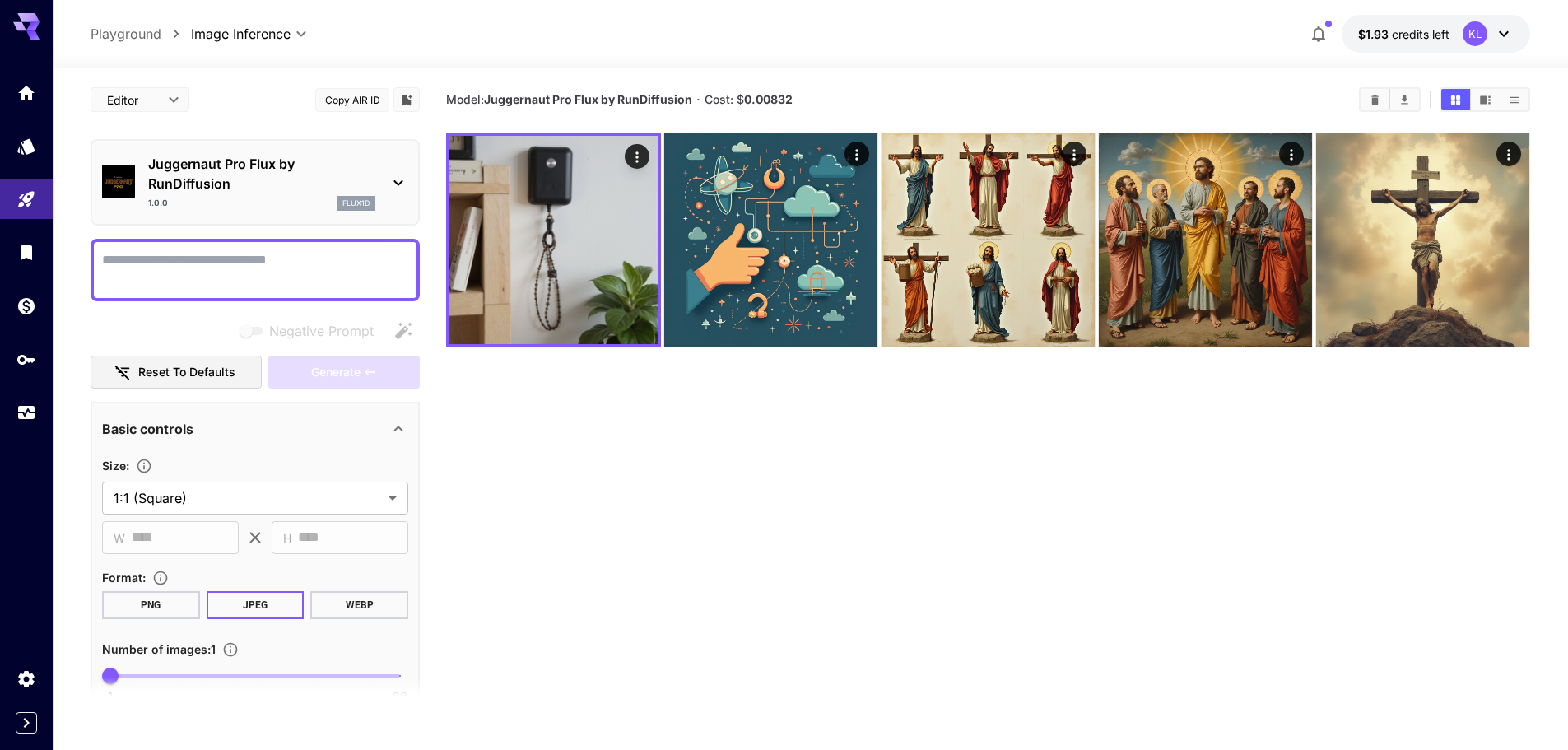
click at [559, 472] on section "Model: Juggernaut Pro Flux by RunDiffusion · Cost: $ 0.00832" at bounding box center [987, 455] width 1084 height 750
drag, startPoint x: 34, startPoint y: 91, endPoint x: 45, endPoint y: 138, distance: 48.3
click at [34, 91] on icon "Home" at bounding box center [26, 88] width 20 height 20
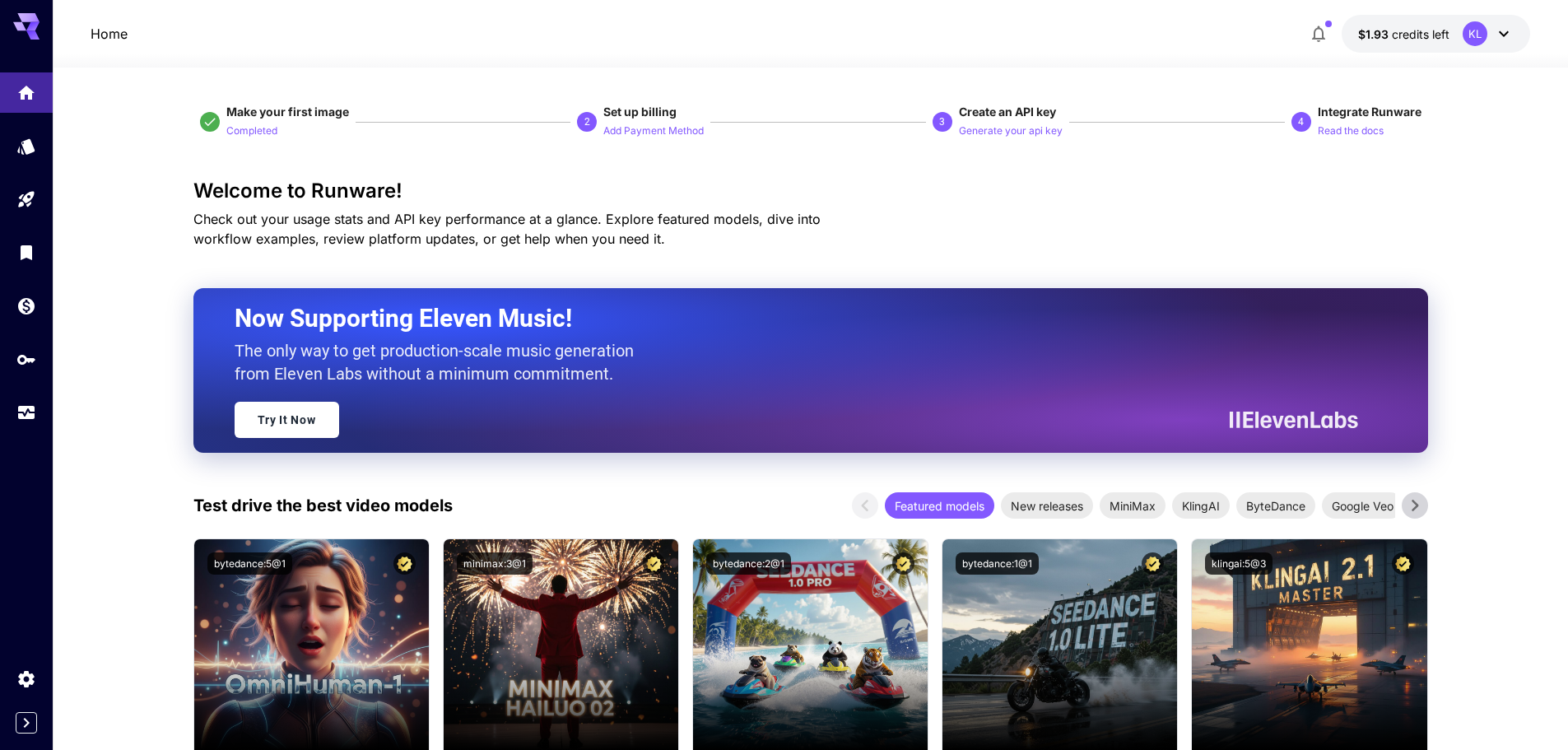
drag, startPoint x: 818, startPoint y: 219, endPoint x: 836, endPoint y: 224, distance: 18.7
click at [818, 219] on span "Check out your usage stats and API key performance at a glance. Explore feature…" at bounding box center [506, 229] width 627 height 36
drag, startPoint x: 1063, startPoint y: 223, endPoint x: 1211, endPoint y: 218, distance: 148.1
click at [1068, 223] on div "Welcome to Runware! Check out your usage stats and API key performance at a gla…" at bounding box center [810, 214] width 1234 height 69
drag, startPoint x: 1482, startPoint y: 452, endPoint x: 1375, endPoint y: 139, distance: 330.8
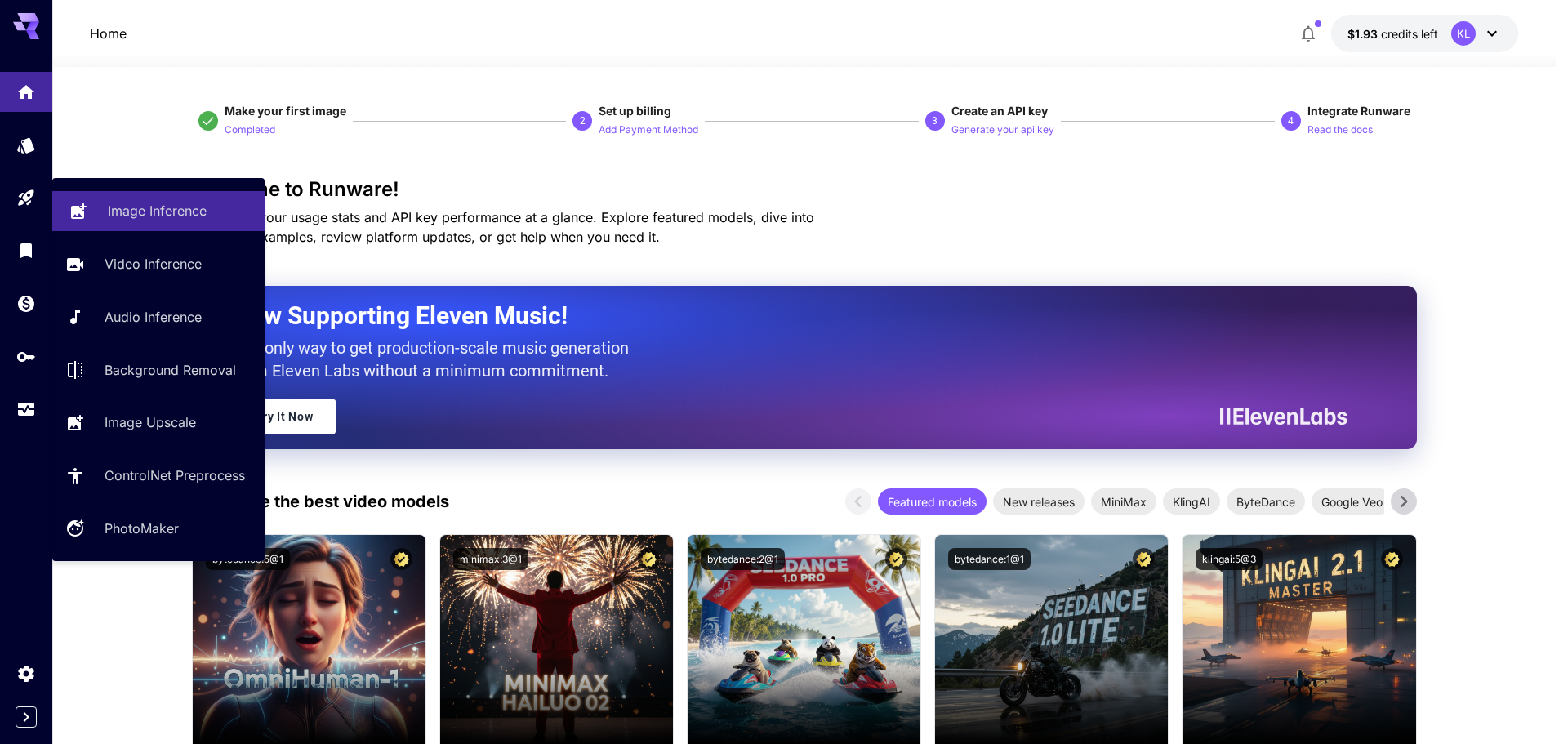
click at [156, 207] on p "Image Inference" at bounding box center [158, 211] width 99 height 20
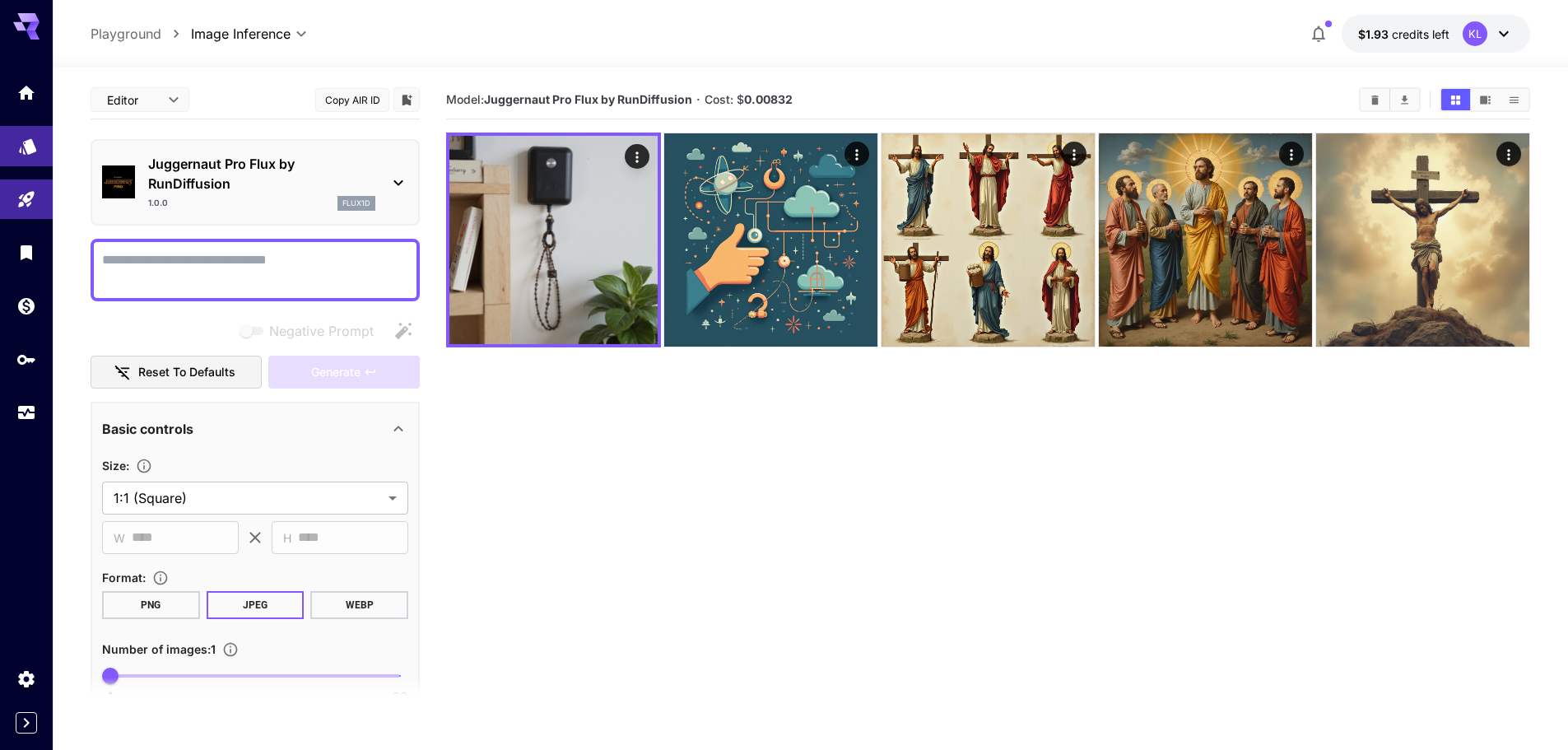
click at [15, 144] on link at bounding box center [26, 146] width 53 height 40
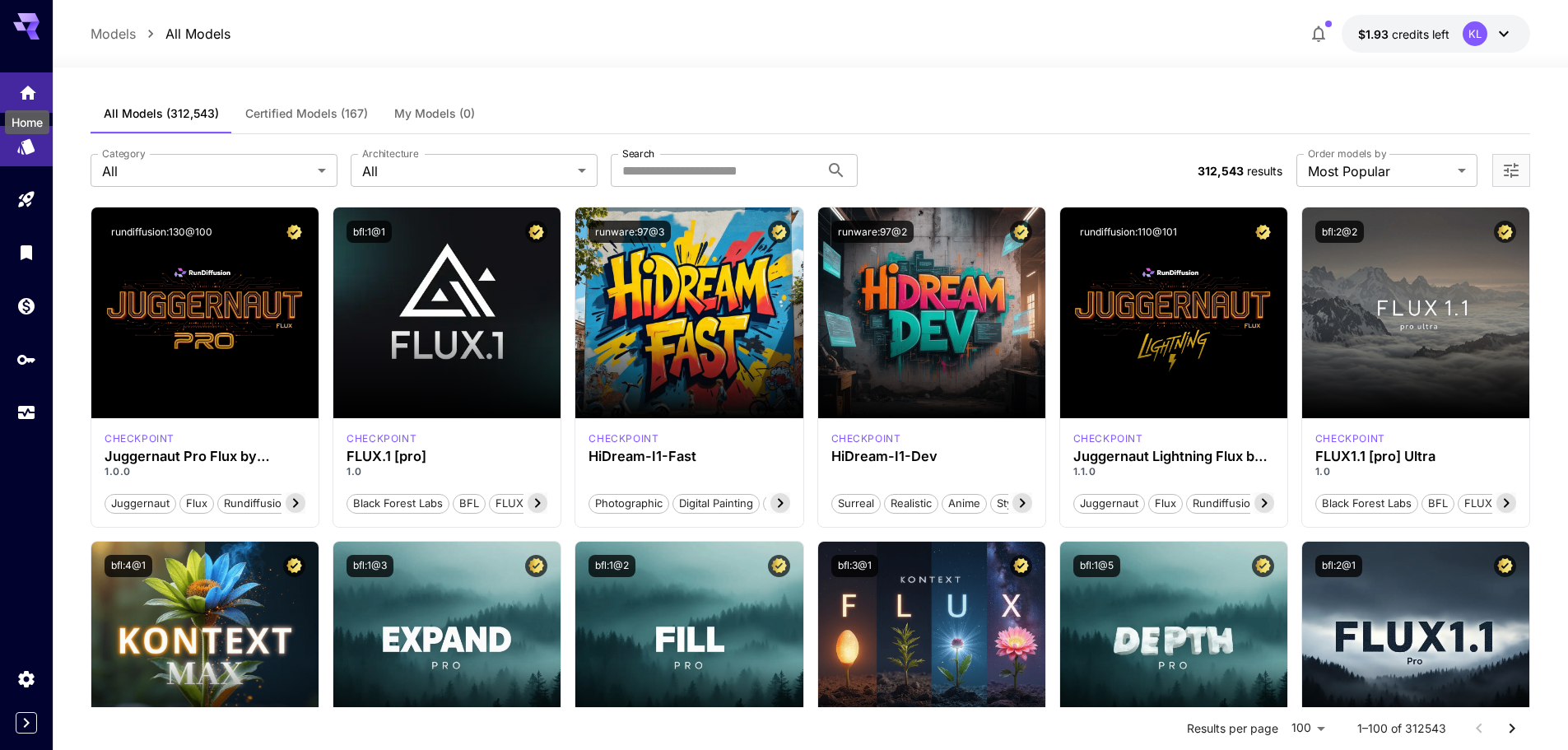
click at [34, 97] on icon "Home" at bounding box center [28, 88] width 20 height 20
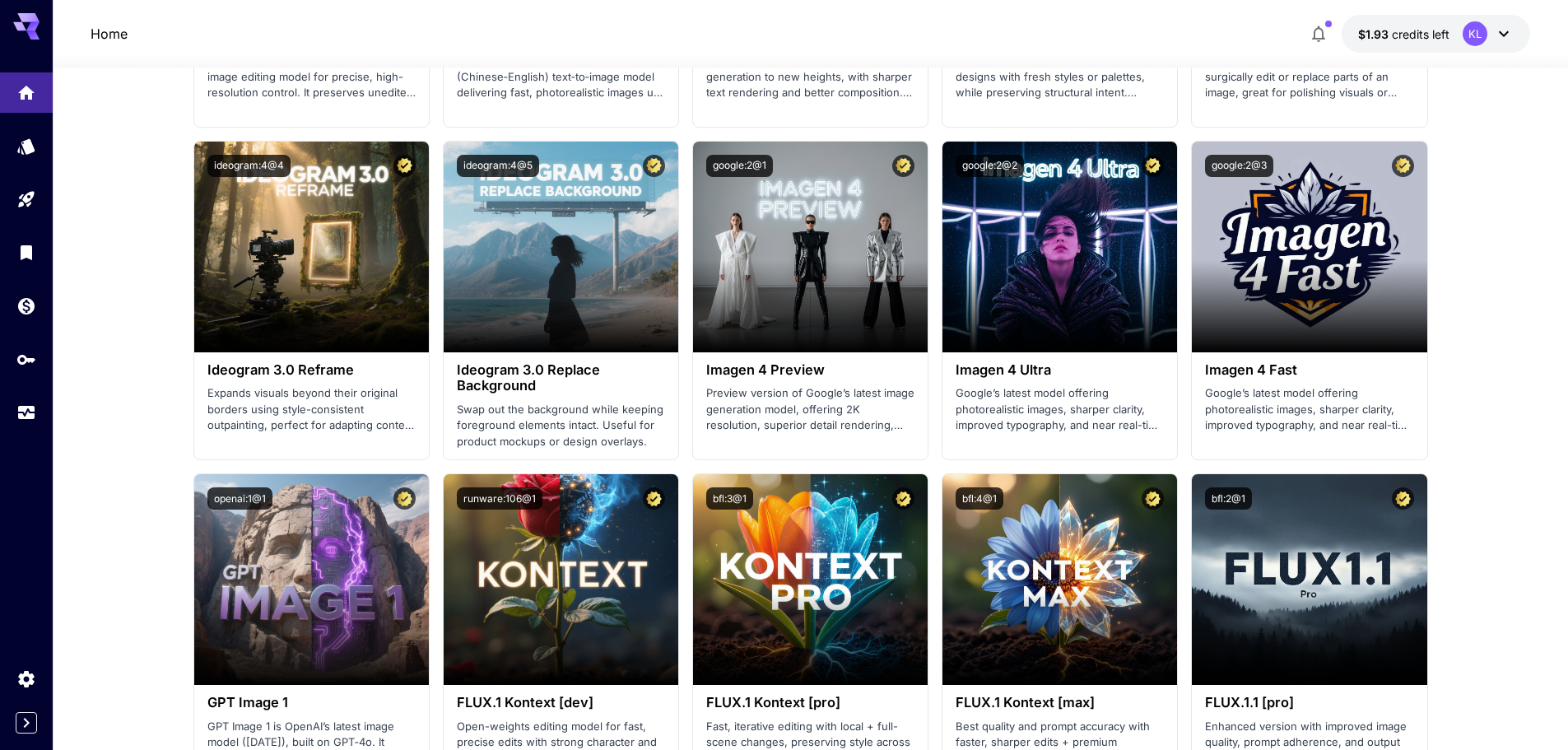
scroll to position [4199, 0]
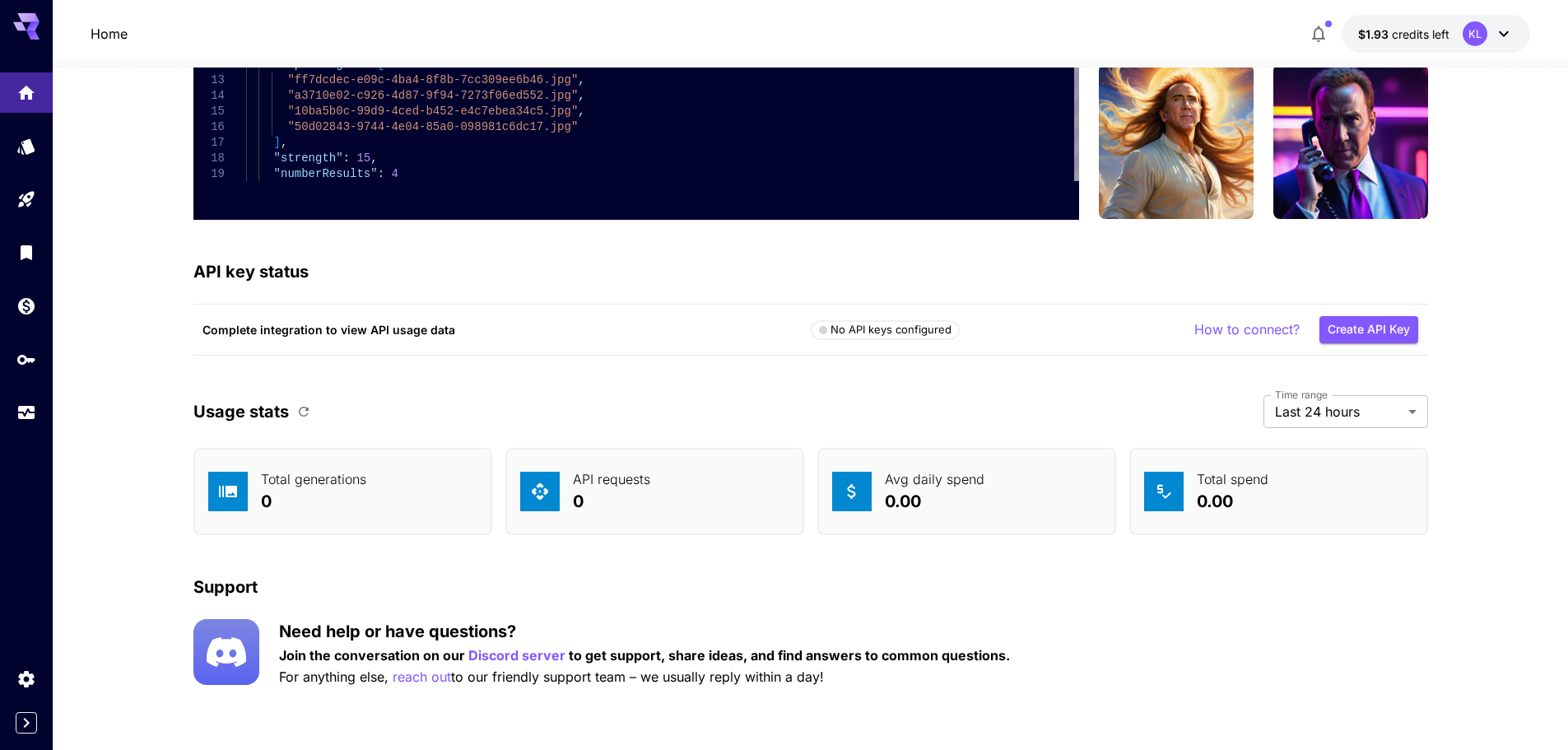
drag, startPoint x: 1500, startPoint y: 182, endPoint x: 1479, endPoint y: 416, distance: 234.9
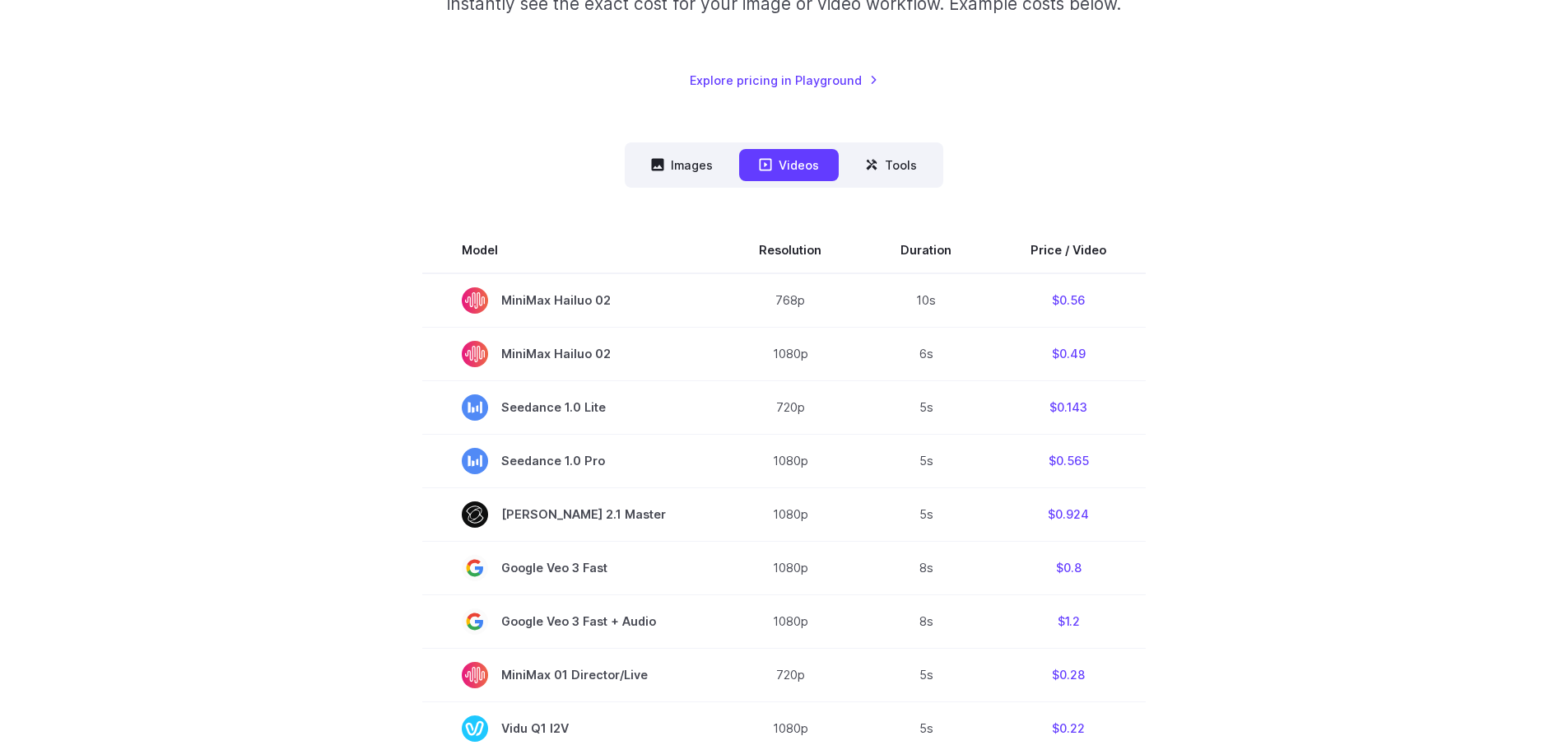
scroll to position [329, 0]
click at [715, 173] on button "Images" at bounding box center [682, 166] width 101 height 33
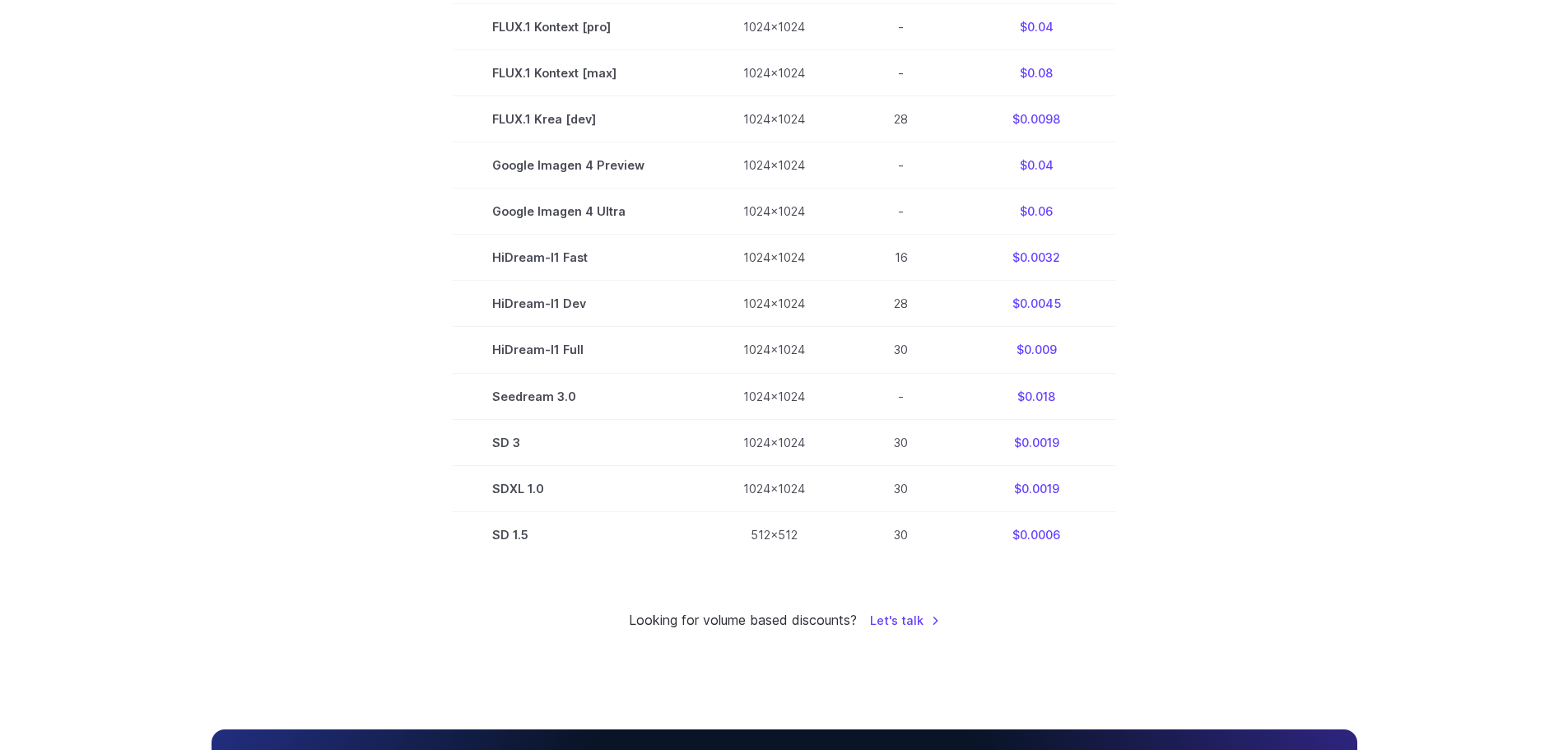
scroll to position [321, 0]
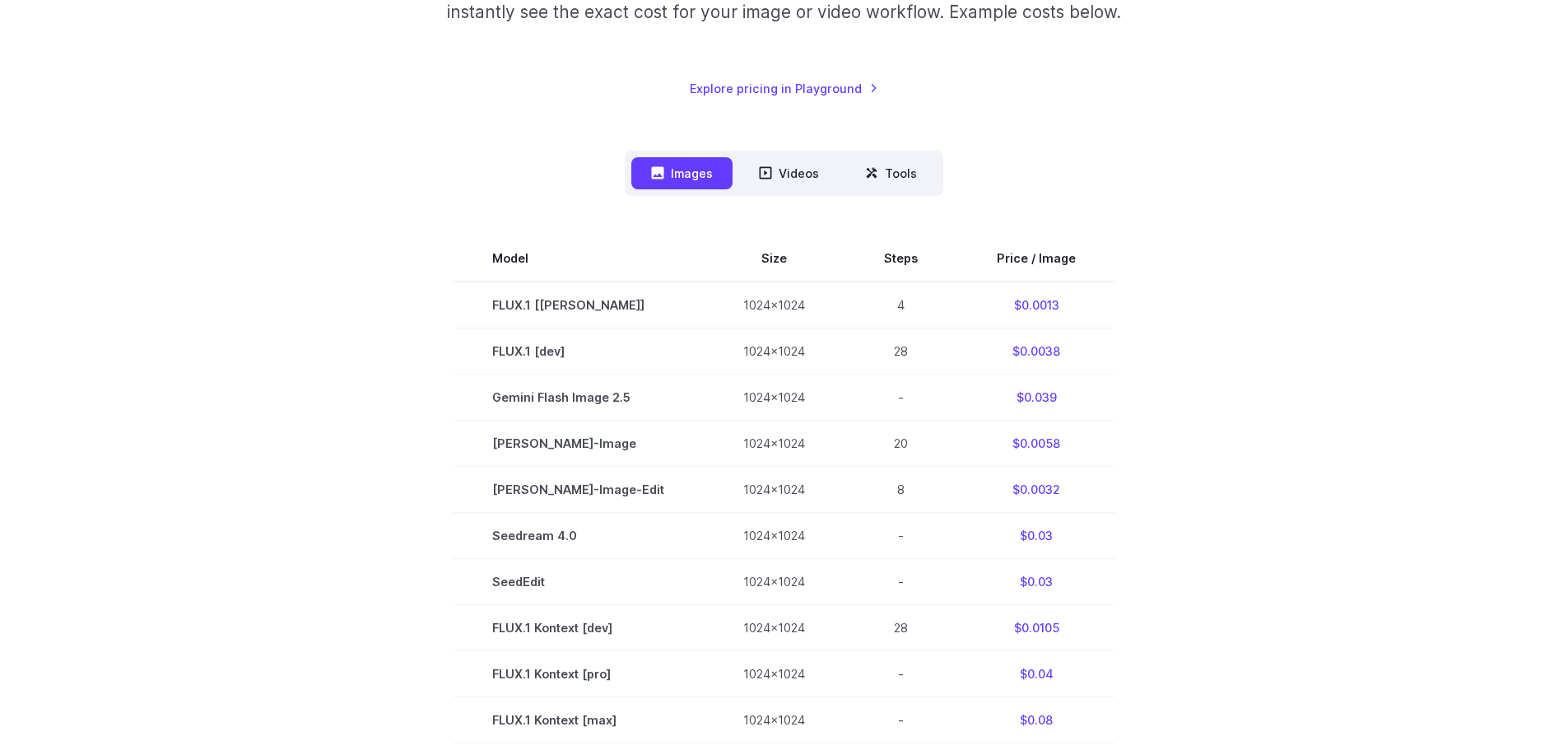
drag, startPoint x: 1226, startPoint y: 550, endPoint x: 1220, endPoint y: 319, distance: 231.1
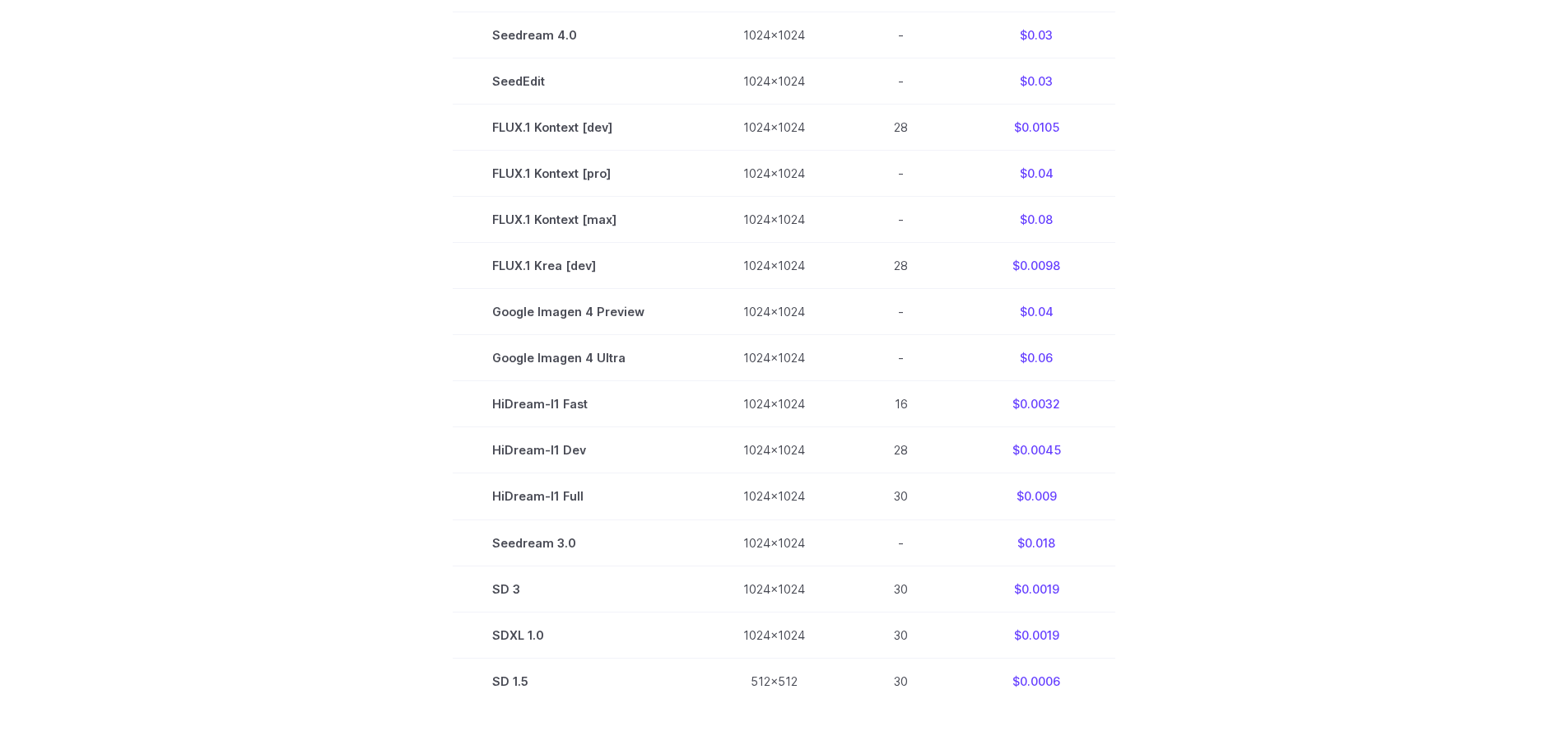
scroll to position [823, 0]
